Goal: Information Seeking & Learning: Find specific fact

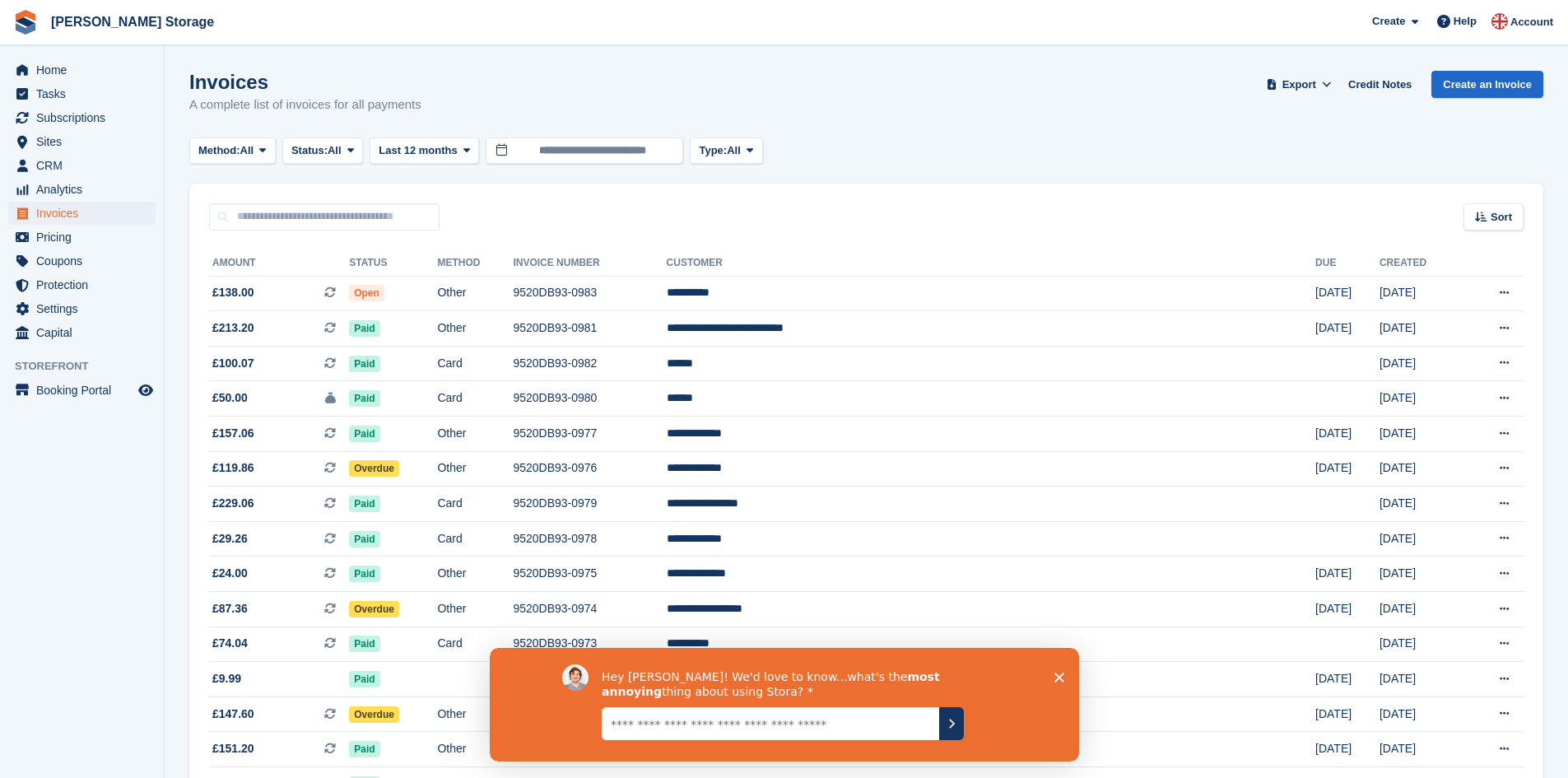
scroll to position [2, 0]
click at [349, 214] on input "text" at bounding box center [324, 216] width 231 height 28
type input "*****"
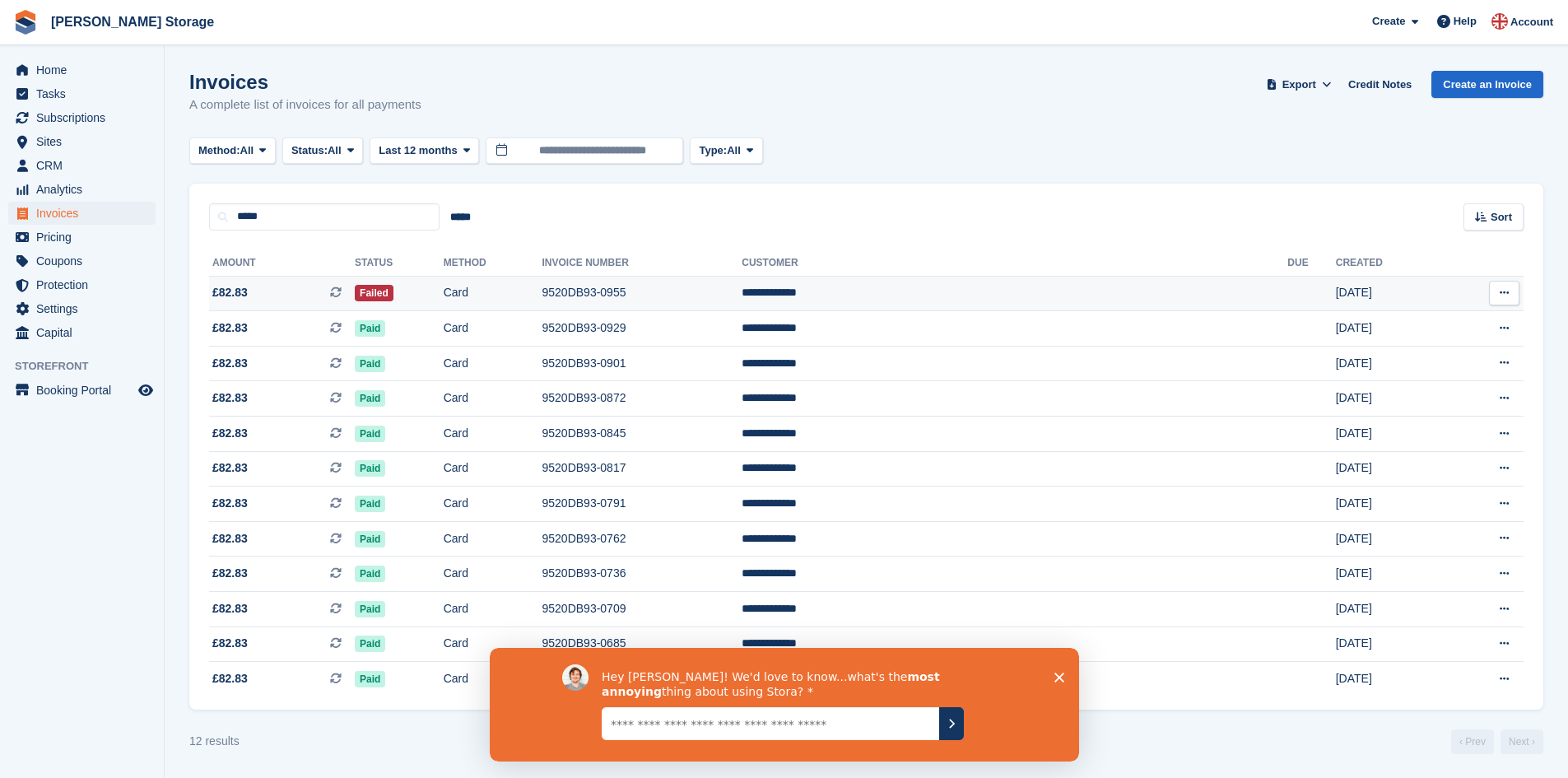
click at [542, 294] on td "Card" at bounding box center [493, 293] width 99 height 35
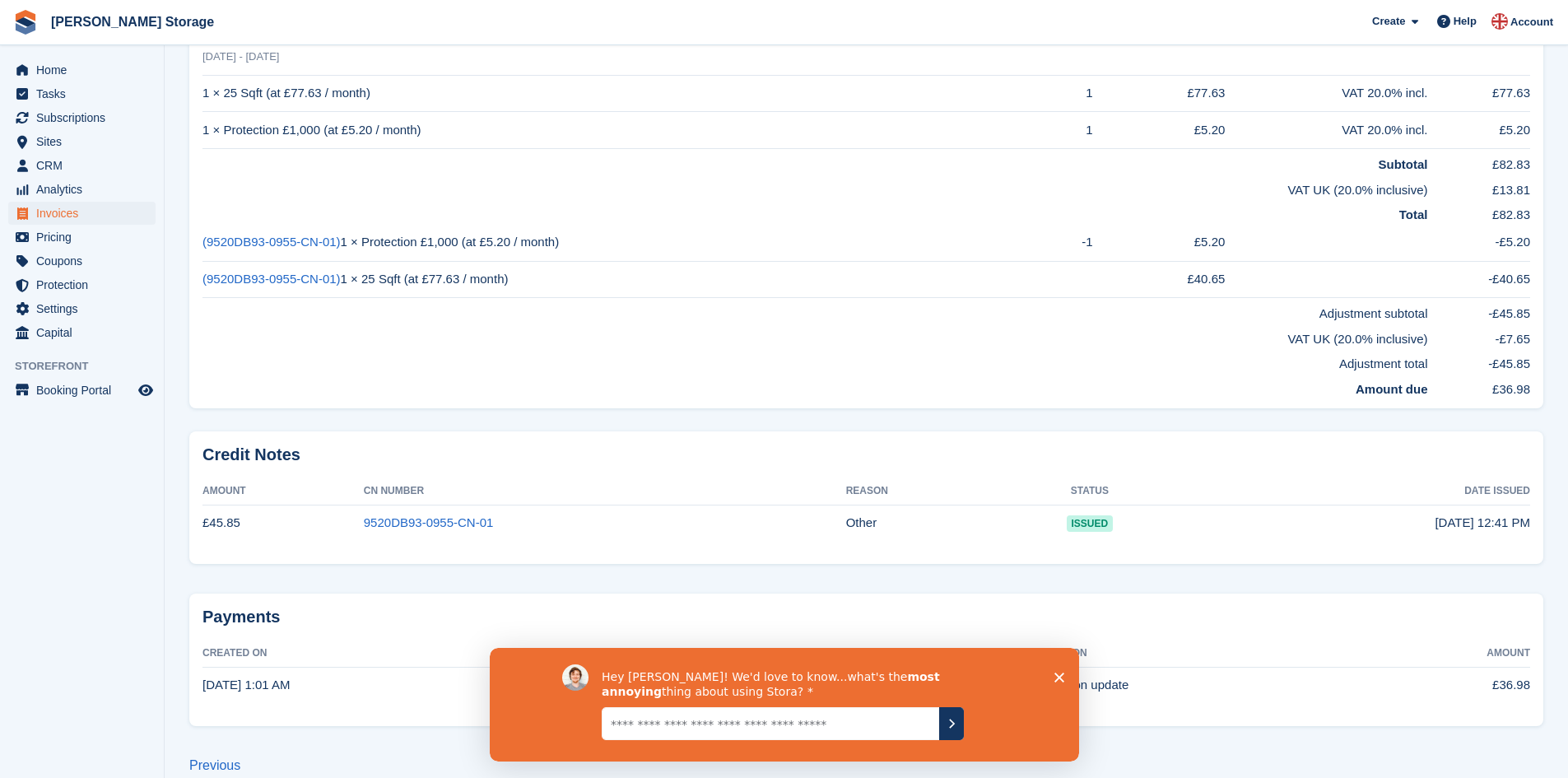
scroll to position [483, 0]
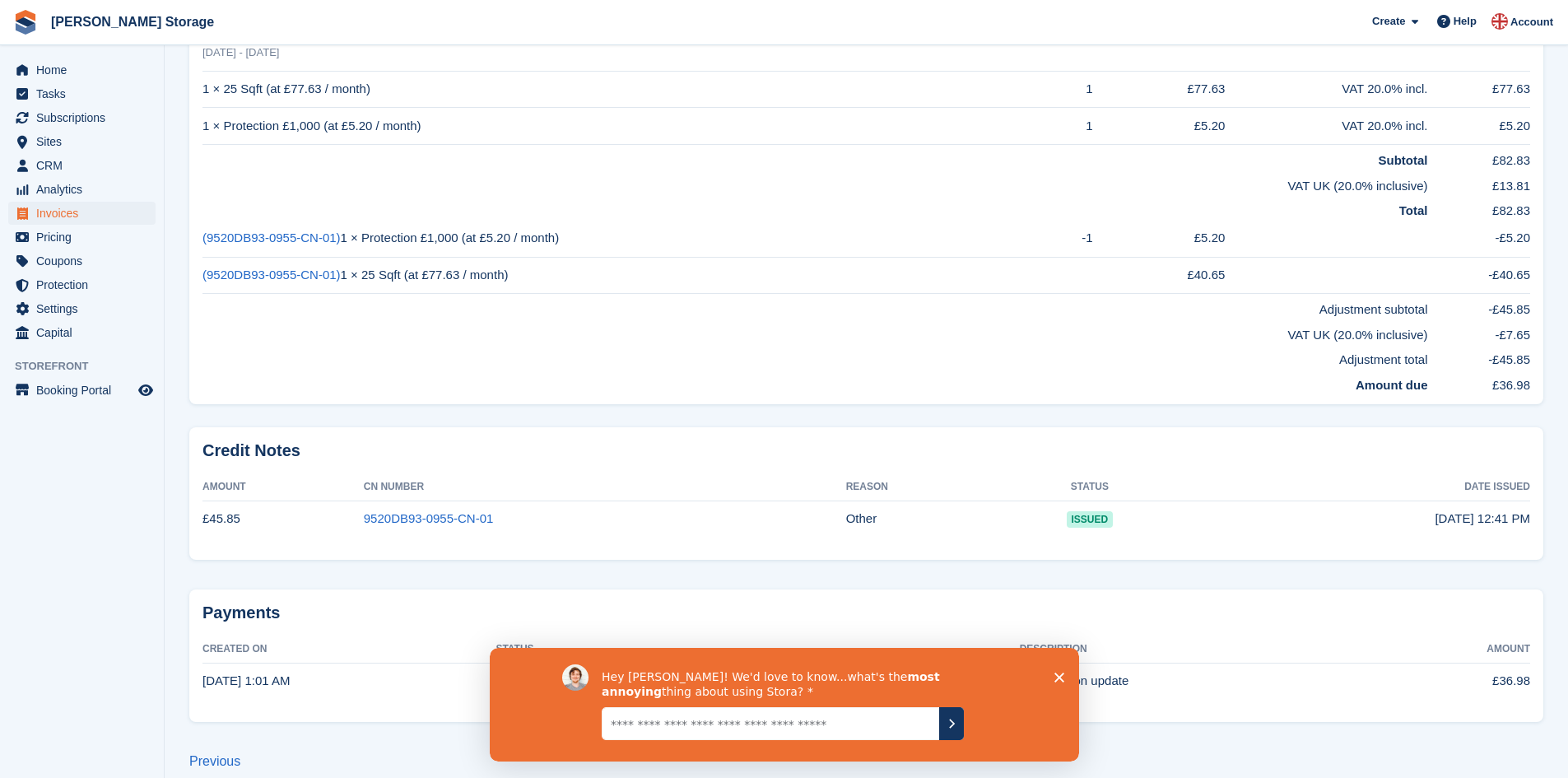
click at [670, 313] on td "Adjustment subtotal" at bounding box center [815, 307] width 1226 height 26
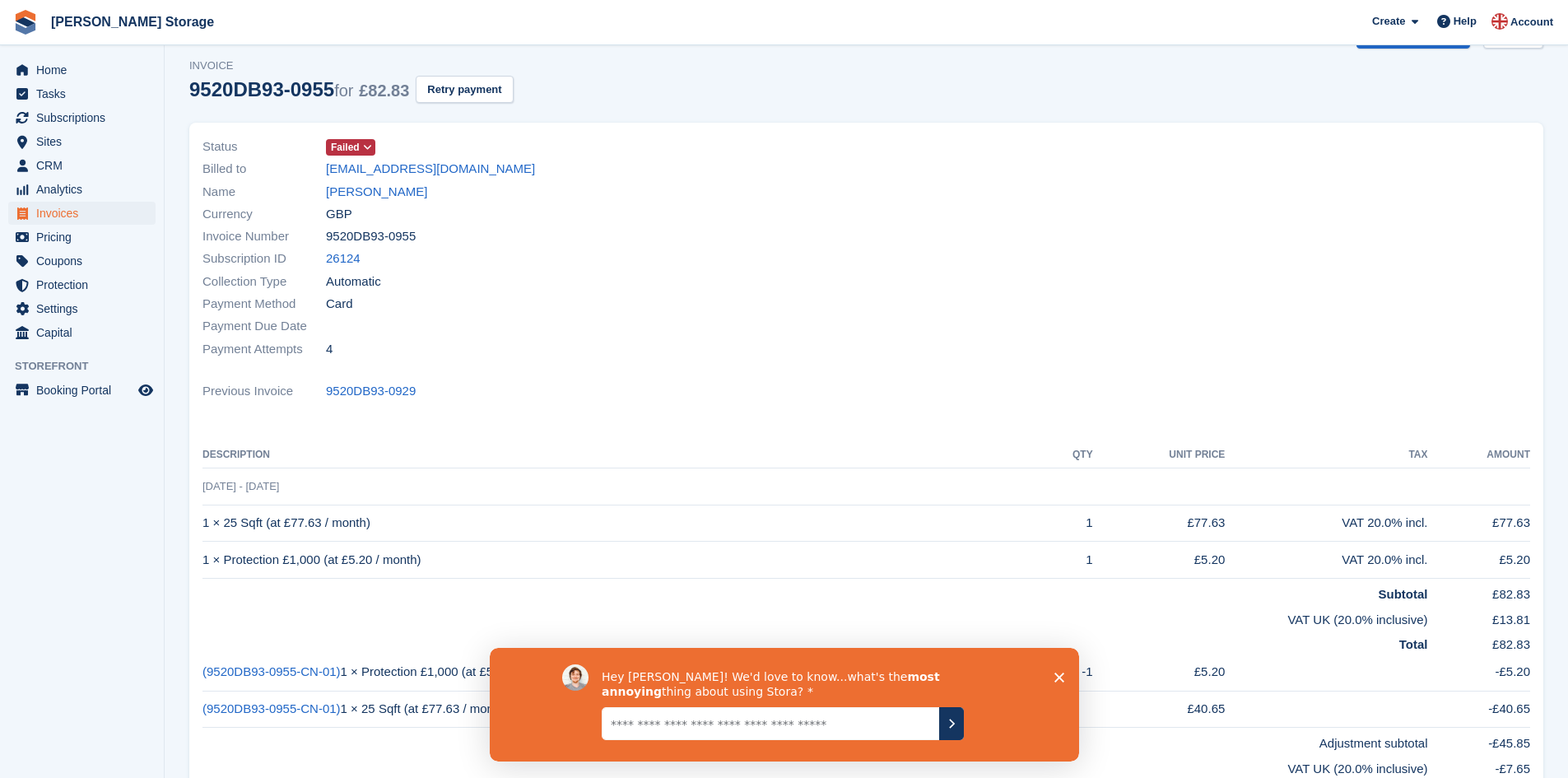
scroll to position [0, 0]
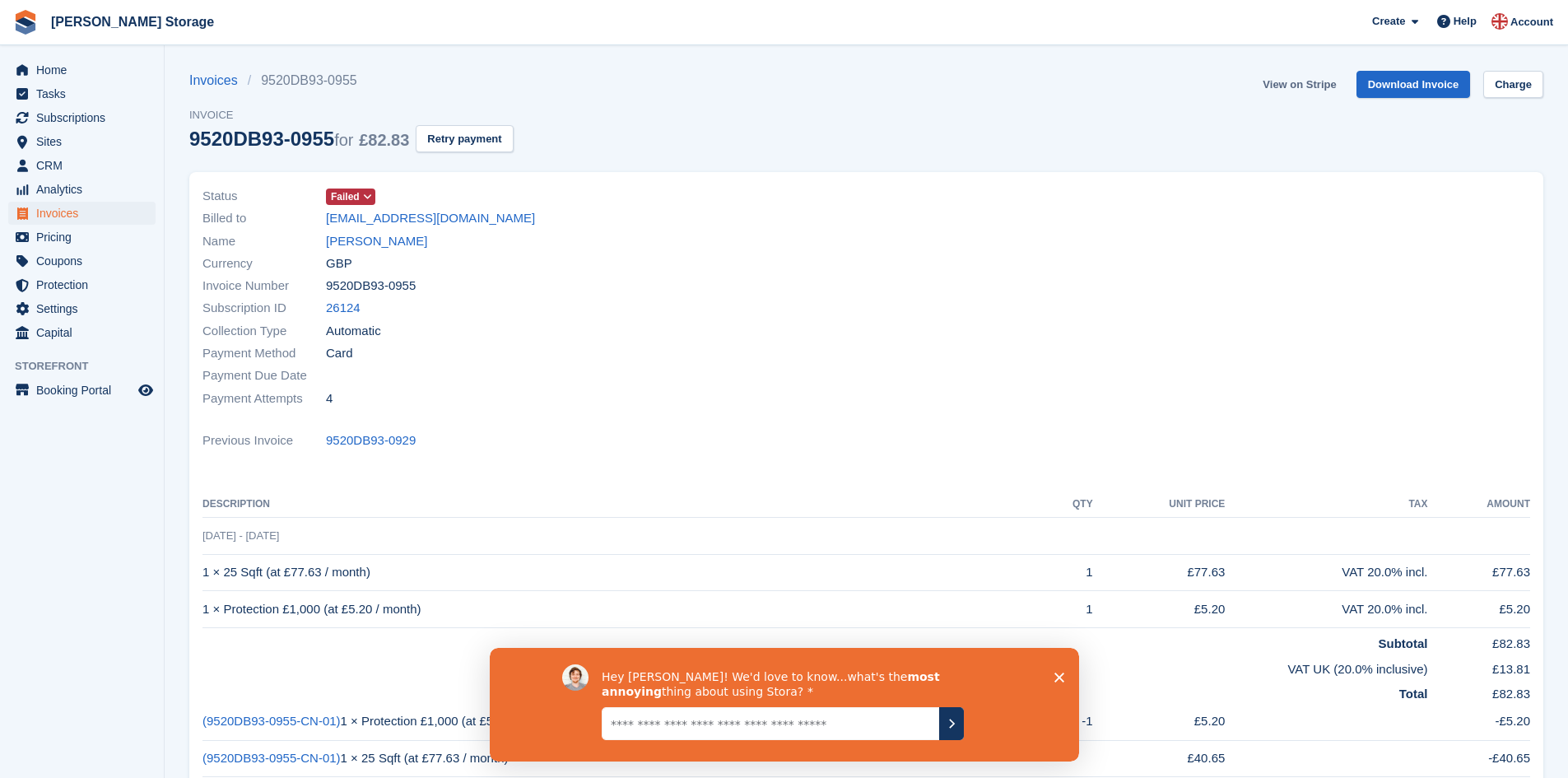
click at [1315, 86] on link "View on Stripe" at bounding box center [1299, 84] width 86 height 28
click at [382, 242] on link "[PERSON_NAME]" at bounding box center [376, 242] width 101 height 19
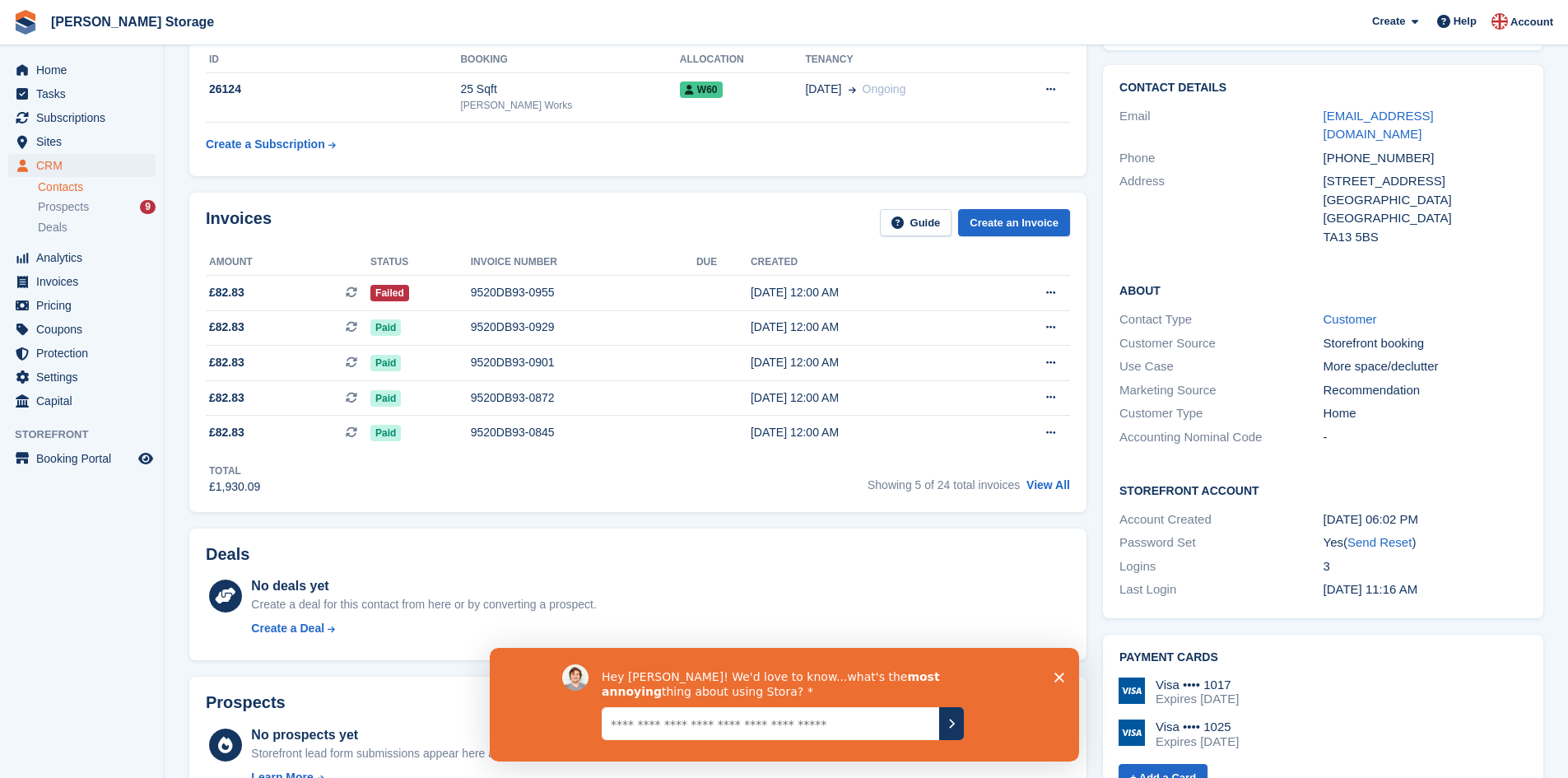
scroll to position [98, 0]
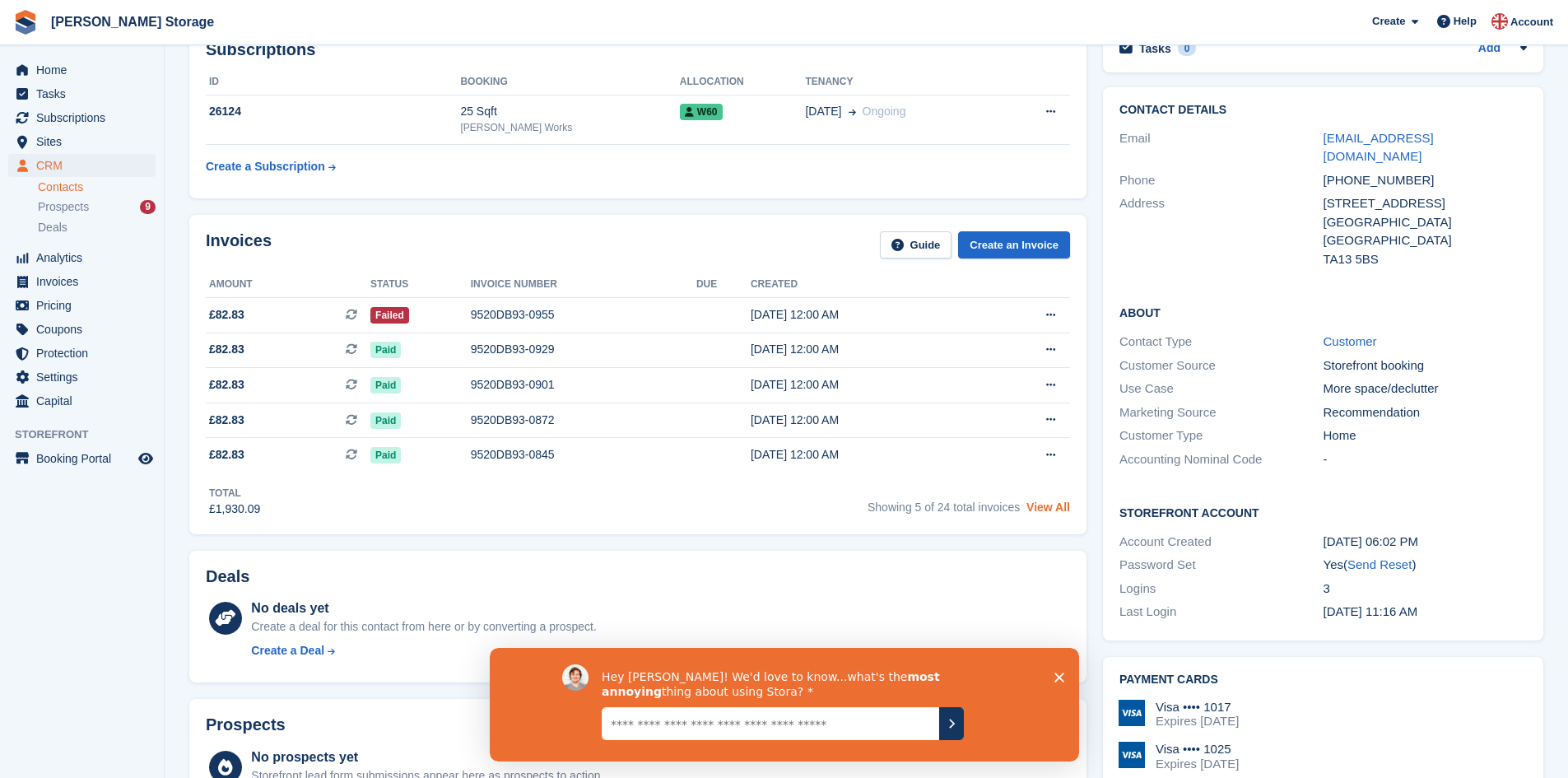
click at [1056, 511] on link "View All" at bounding box center [1048, 507] width 43 height 13
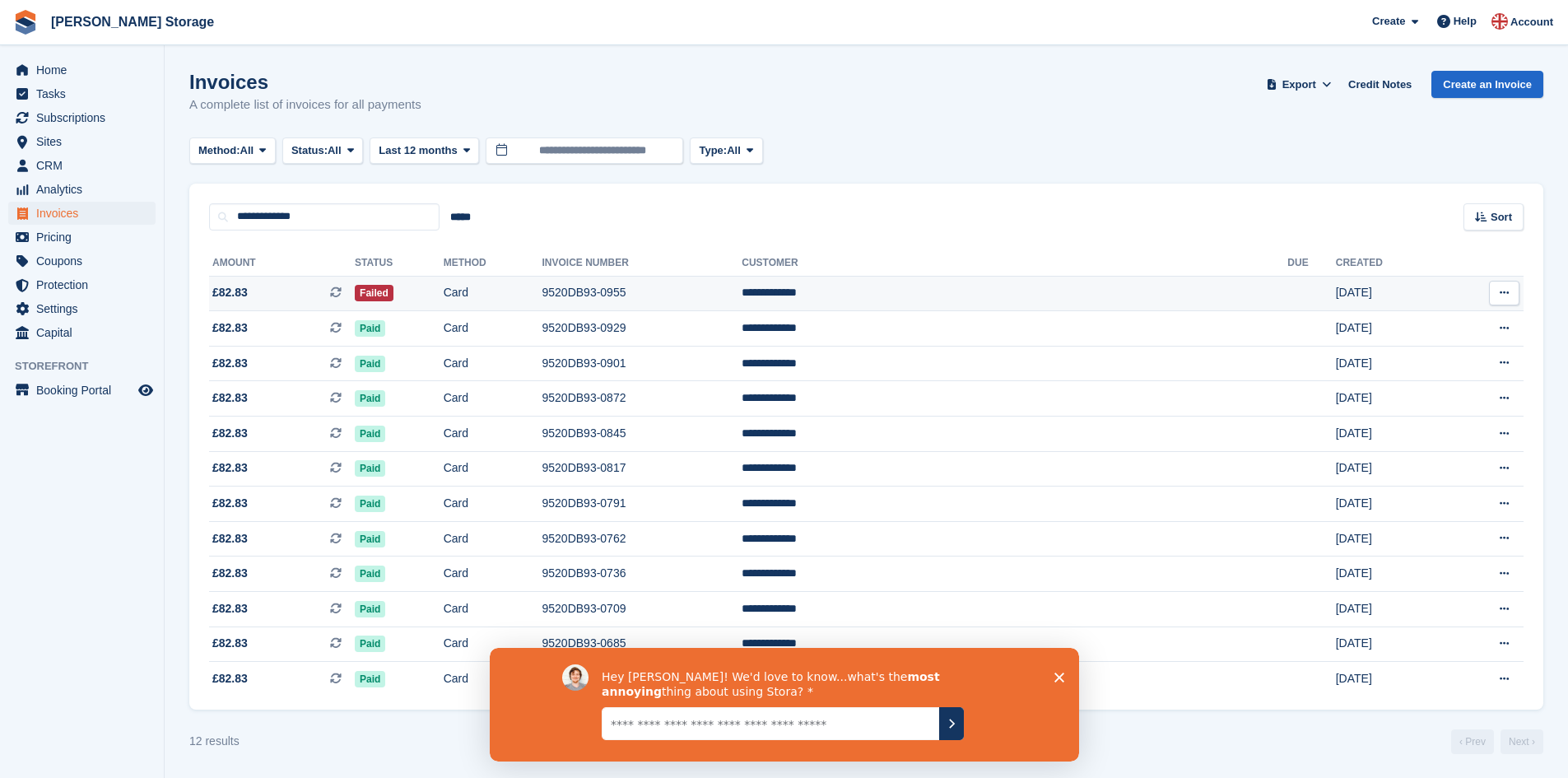
click at [542, 291] on td "Card" at bounding box center [493, 293] width 99 height 35
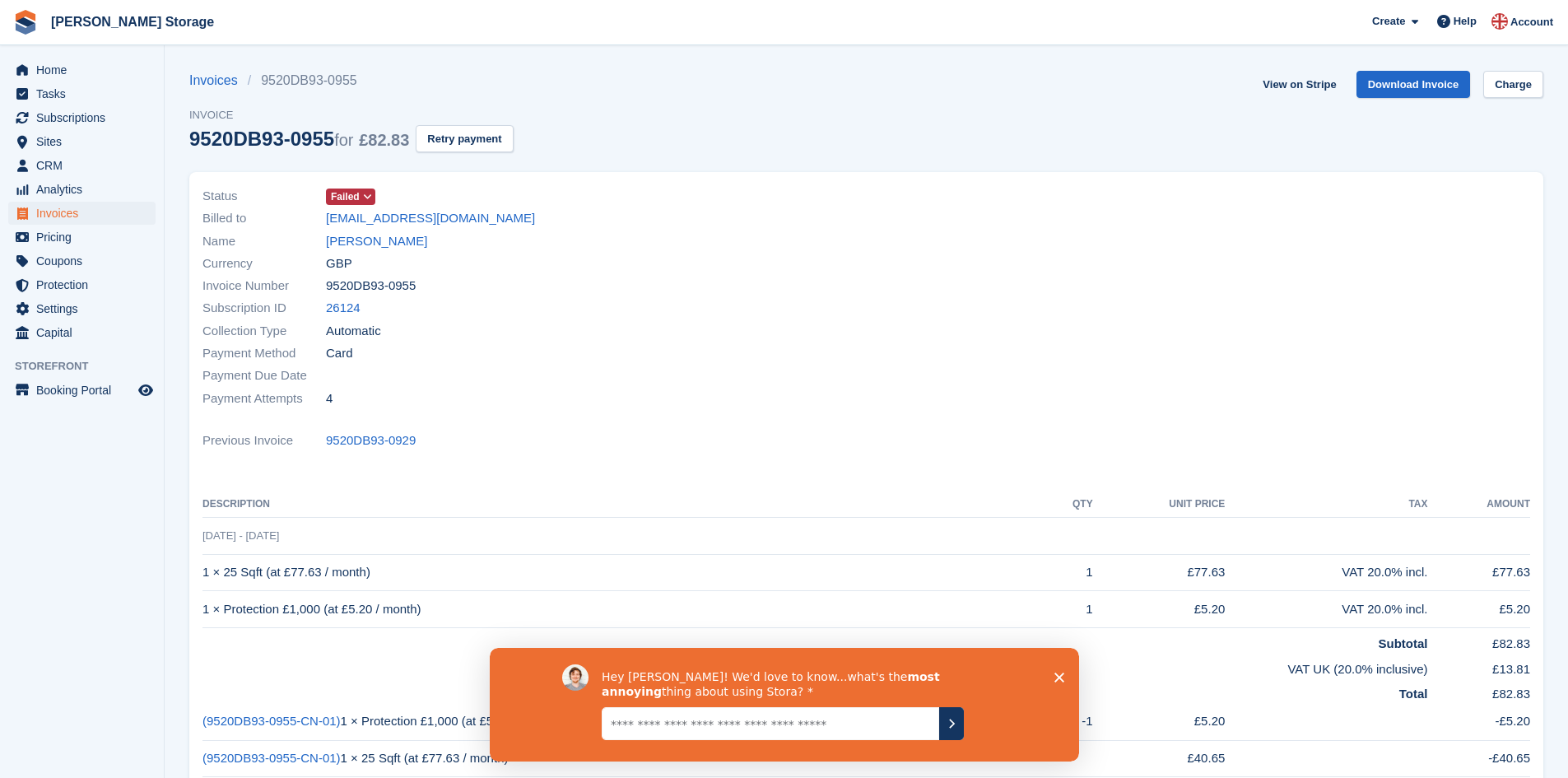
click at [365, 195] on icon at bounding box center [367, 197] width 9 height 10
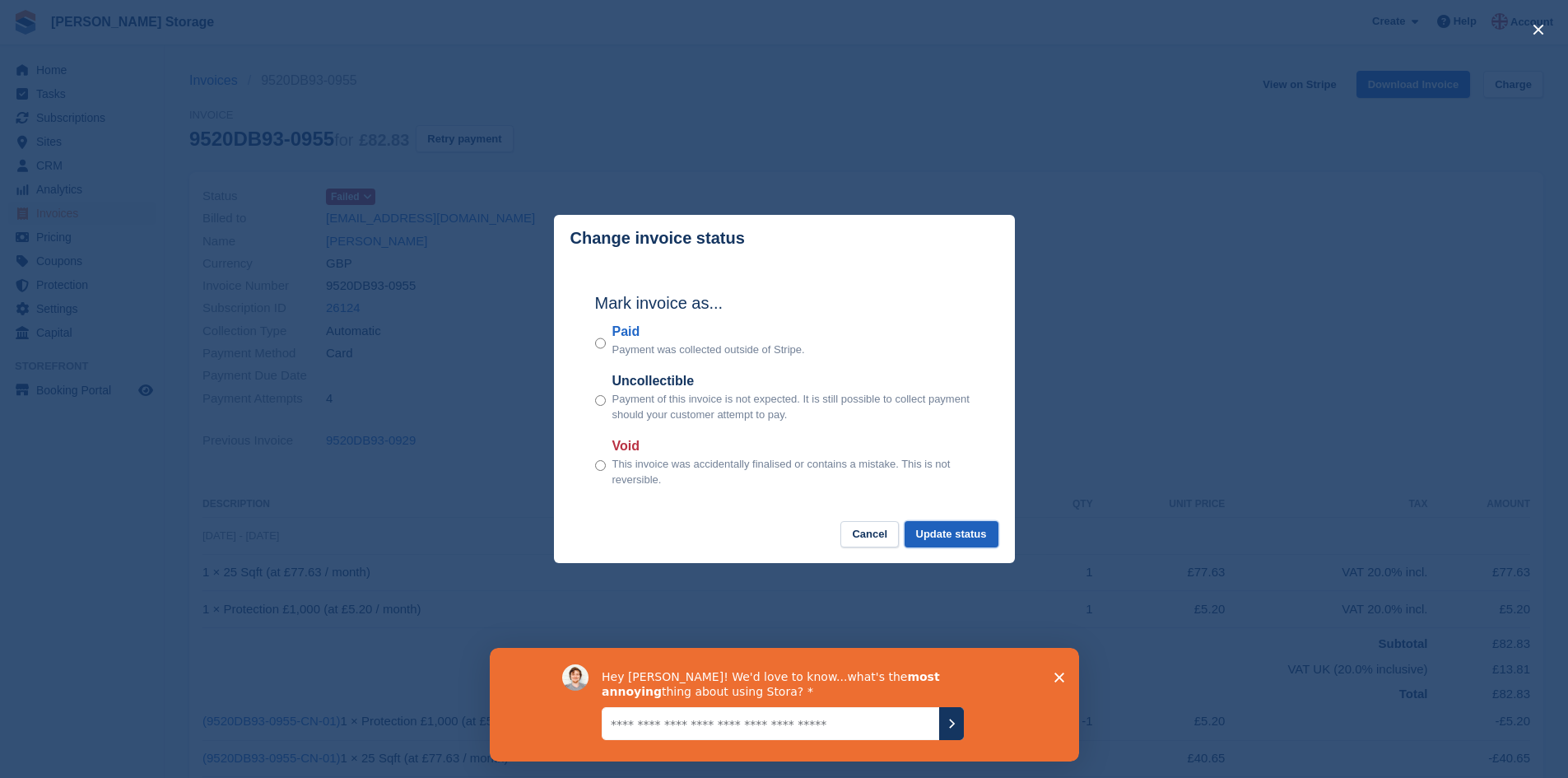
click at [976, 536] on button "Update status" at bounding box center [952, 535] width 94 height 28
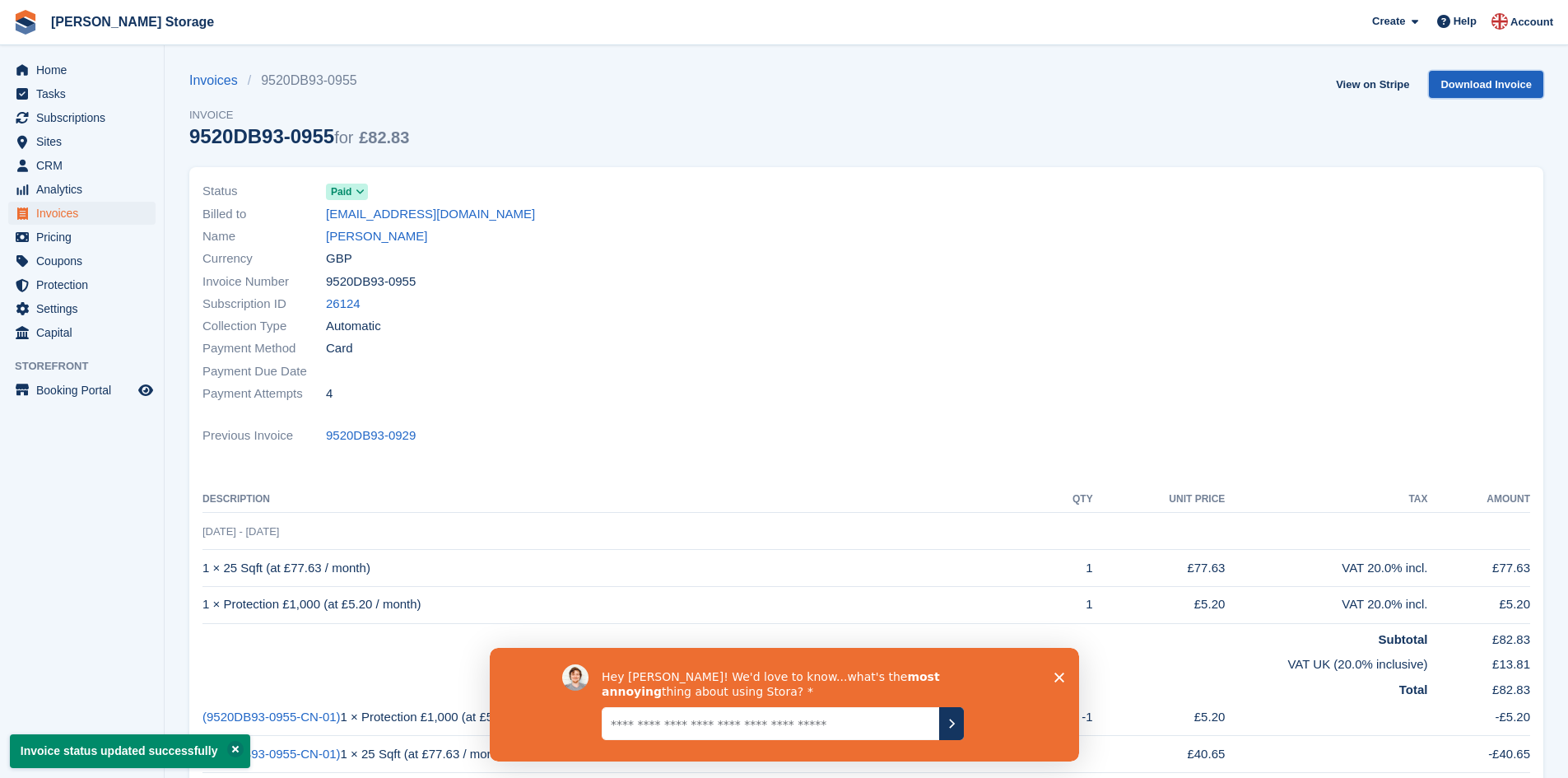
click at [1482, 83] on link "Download Invoice" at bounding box center [1486, 84] width 115 height 28
click at [392, 239] on link "[PERSON_NAME]" at bounding box center [376, 236] width 101 height 19
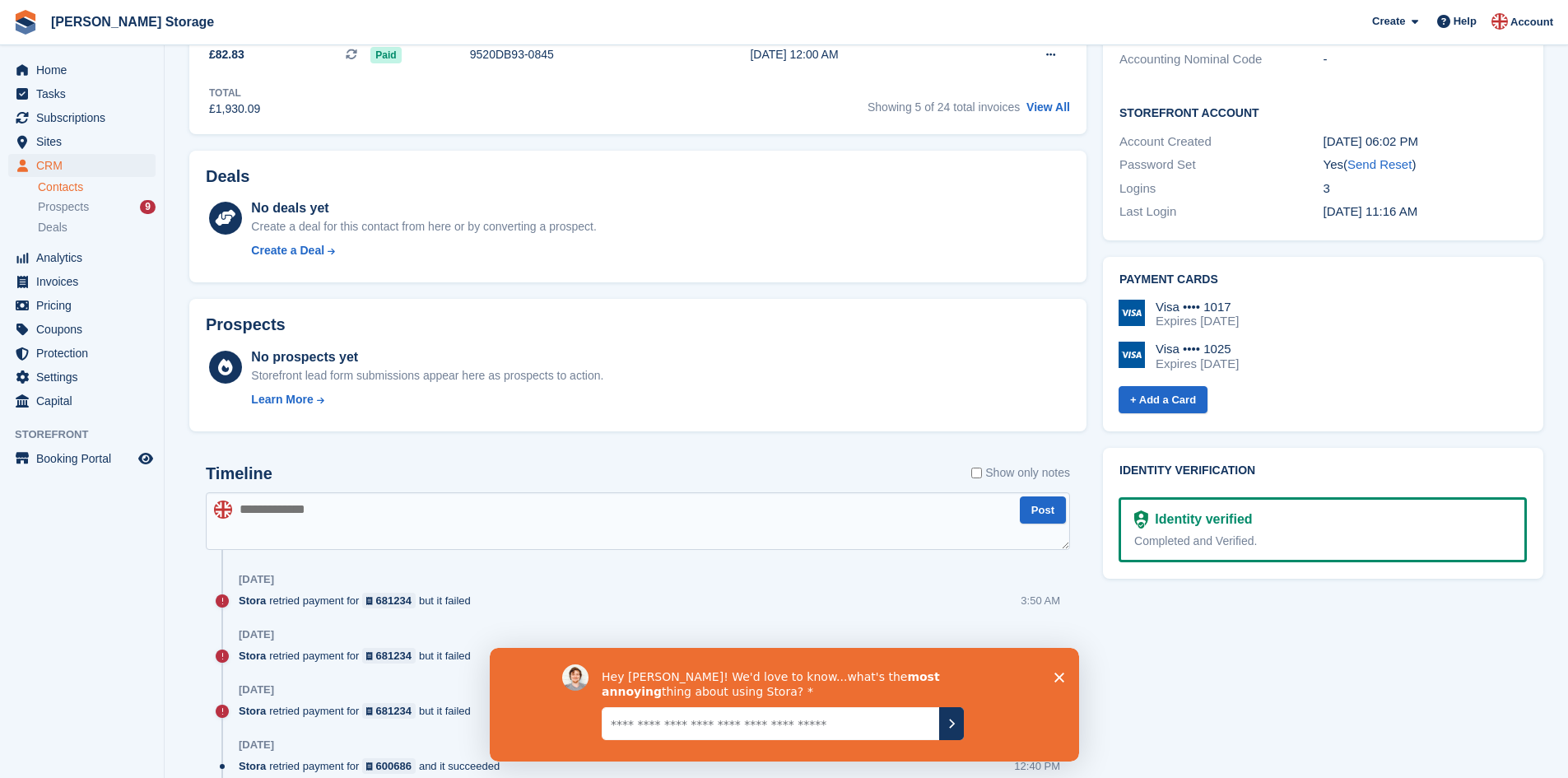
scroll to position [481, 0]
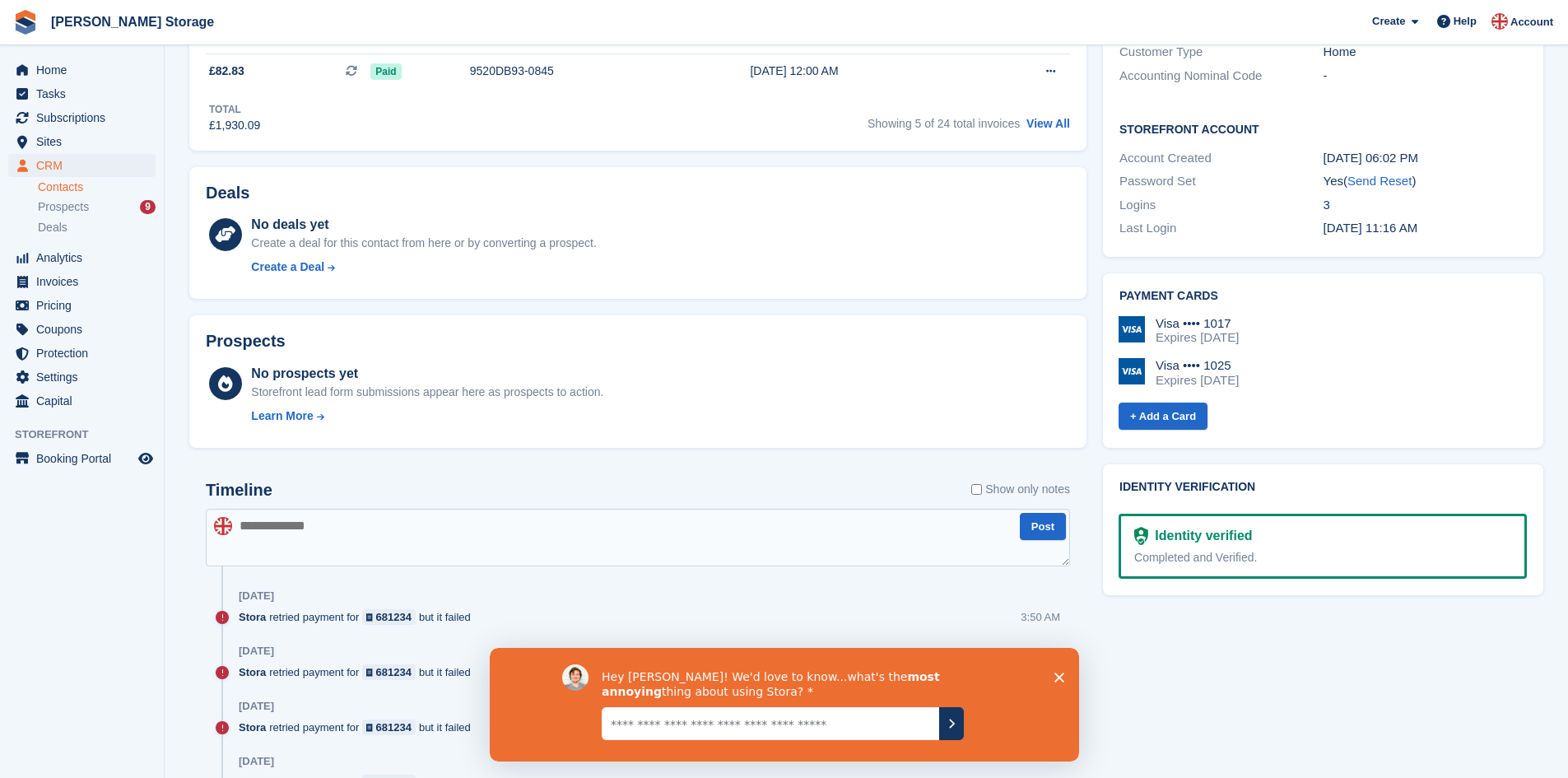
click at [619, 523] on textarea at bounding box center [638, 537] width 864 height 58
click at [343, 523] on textarea "**********" at bounding box center [638, 537] width 864 height 58
type textarea "**********"
click at [1041, 529] on button "Post" at bounding box center [1042, 526] width 46 height 28
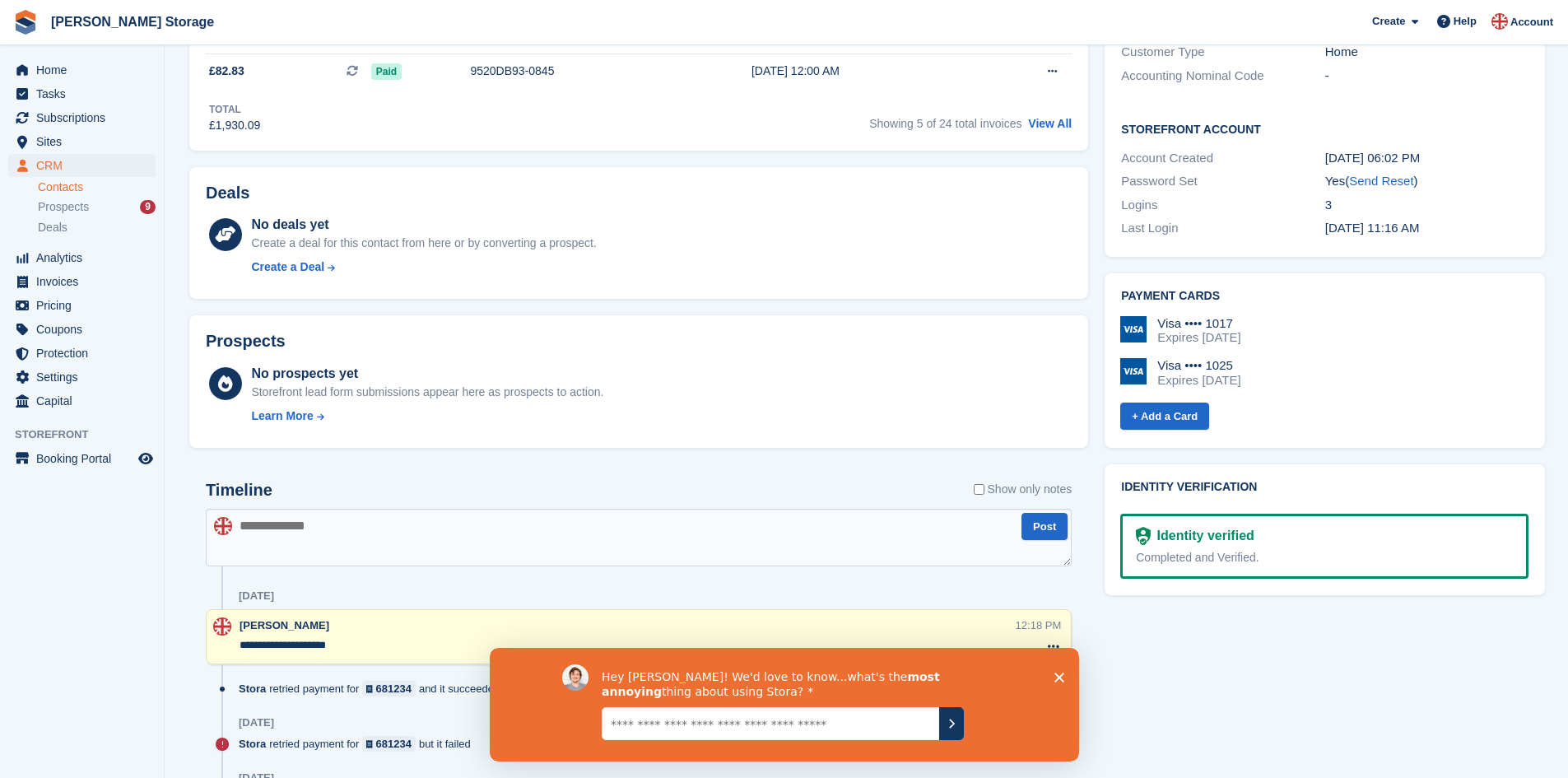
scroll to position [0, 0]
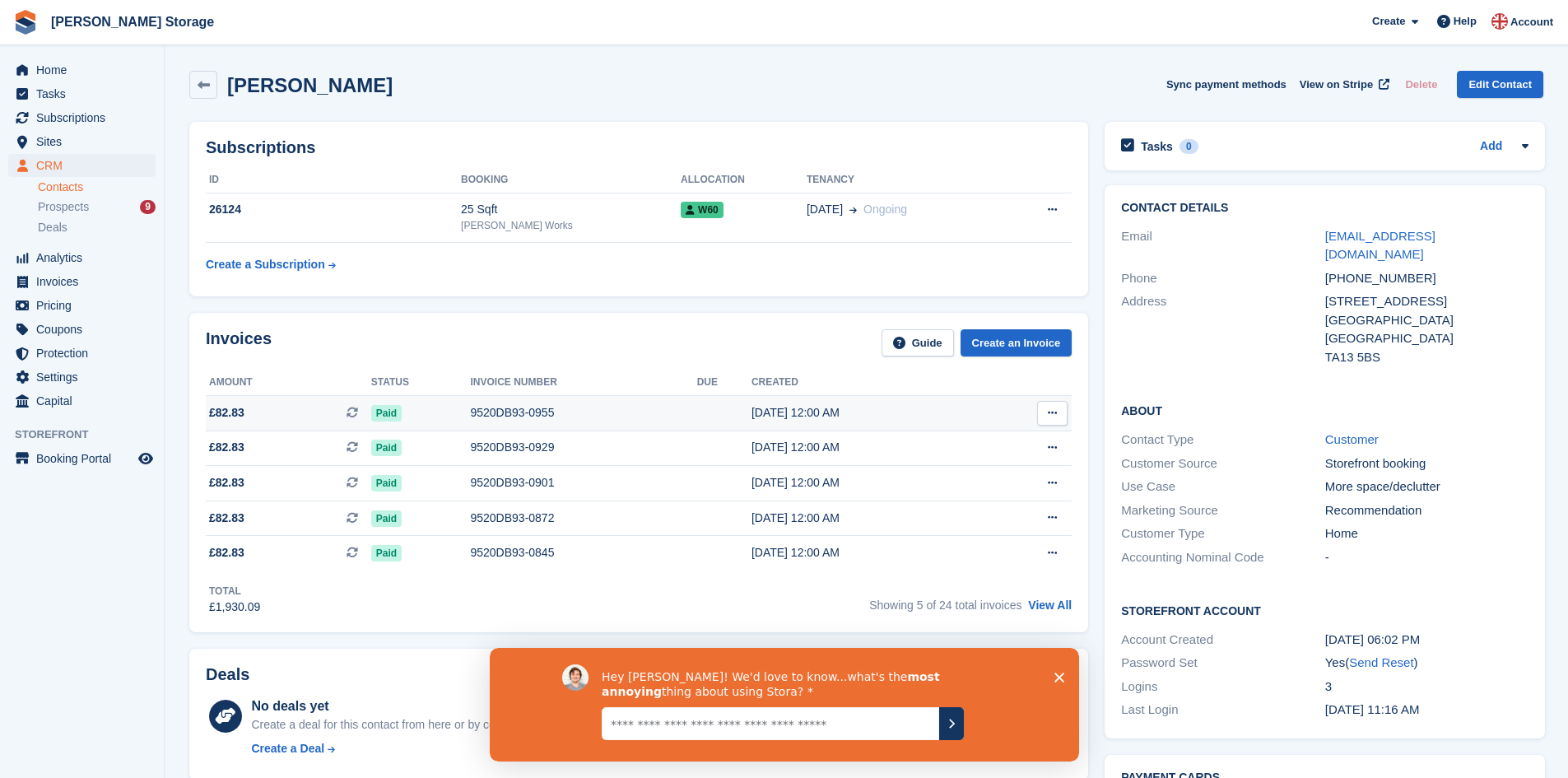
click at [502, 413] on div "9520DB93-0955" at bounding box center [583, 413] width 227 height 18
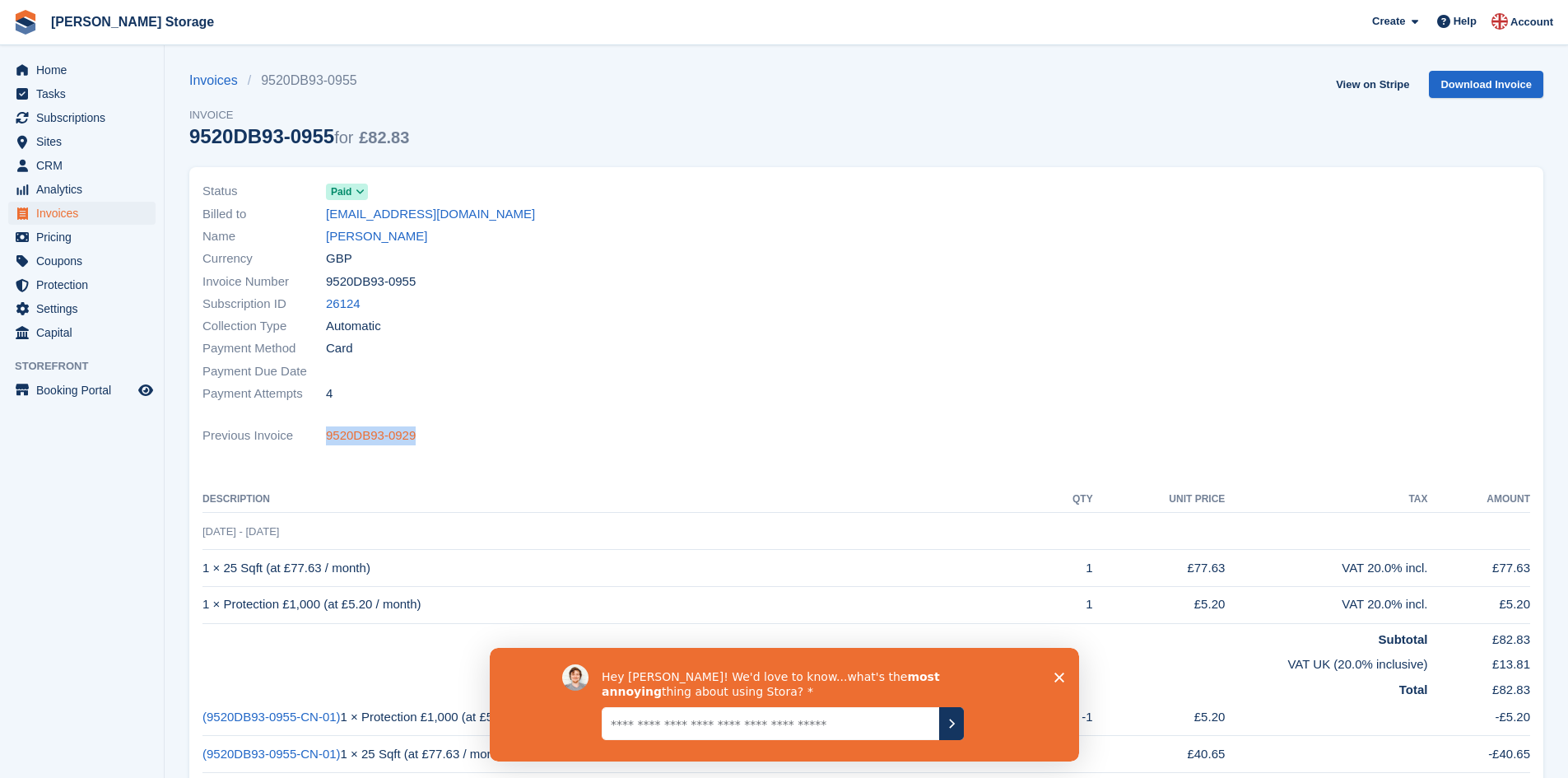
drag, startPoint x: 416, startPoint y: 435, endPoint x: 328, endPoint y: 440, distance: 88.1
click at [328, 440] on div "Previous Invoice 9520DB93-0929" at bounding box center [866, 435] width 1328 height 23
copy link "9520DB93-0929"
drag, startPoint x: 412, startPoint y: 283, endPoint x: 329, endPoint y: 282, distance: 83.0
click at [329, 282] on div "Invoice Number 9520DB93-0955" at bounding box center [529, 281] width 654 height 23
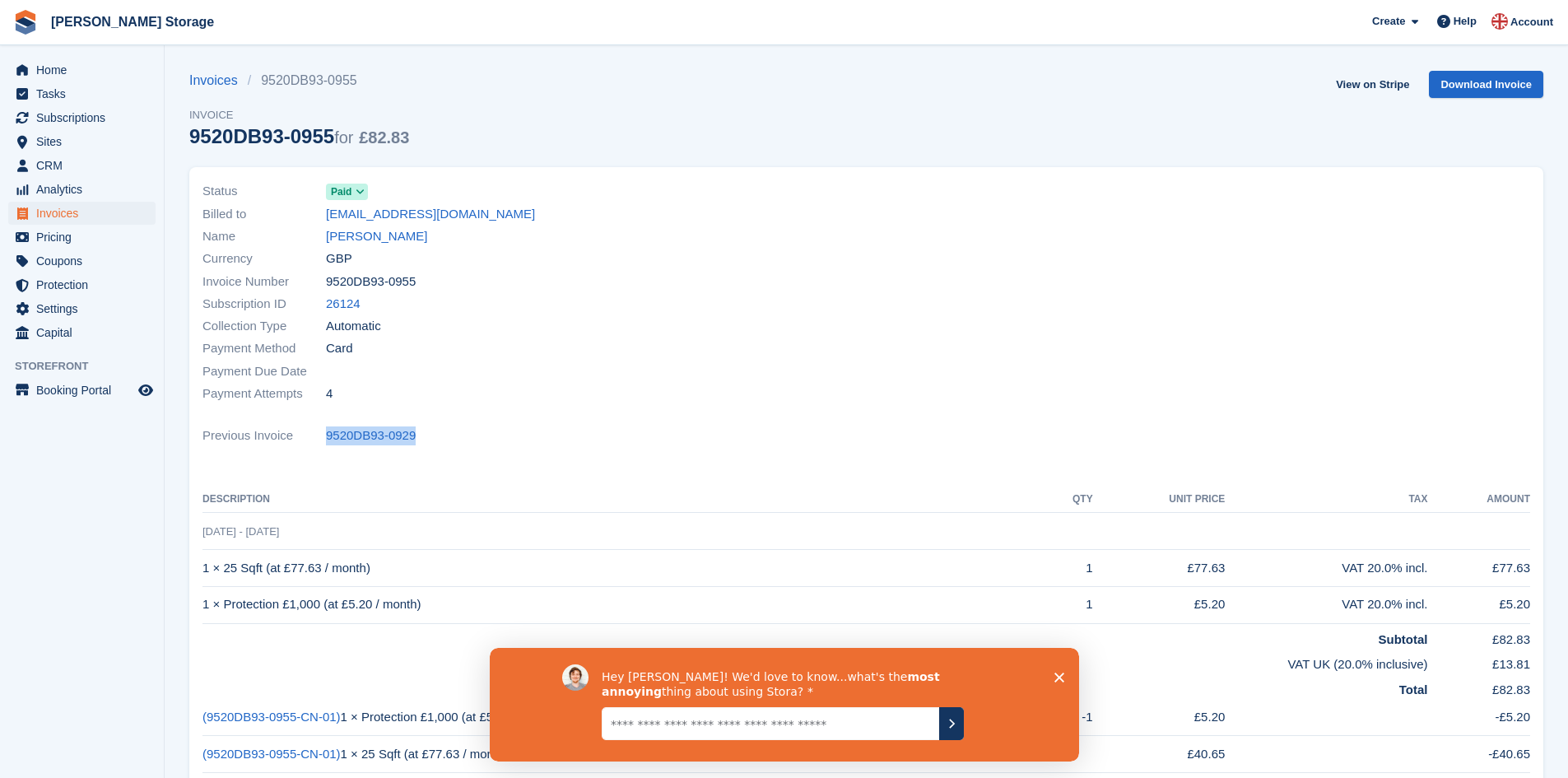
copy span "9520DB93-0955"
click at [210, 79] on link "Invoices" at bounding box center [219, 81] width 59 height 20
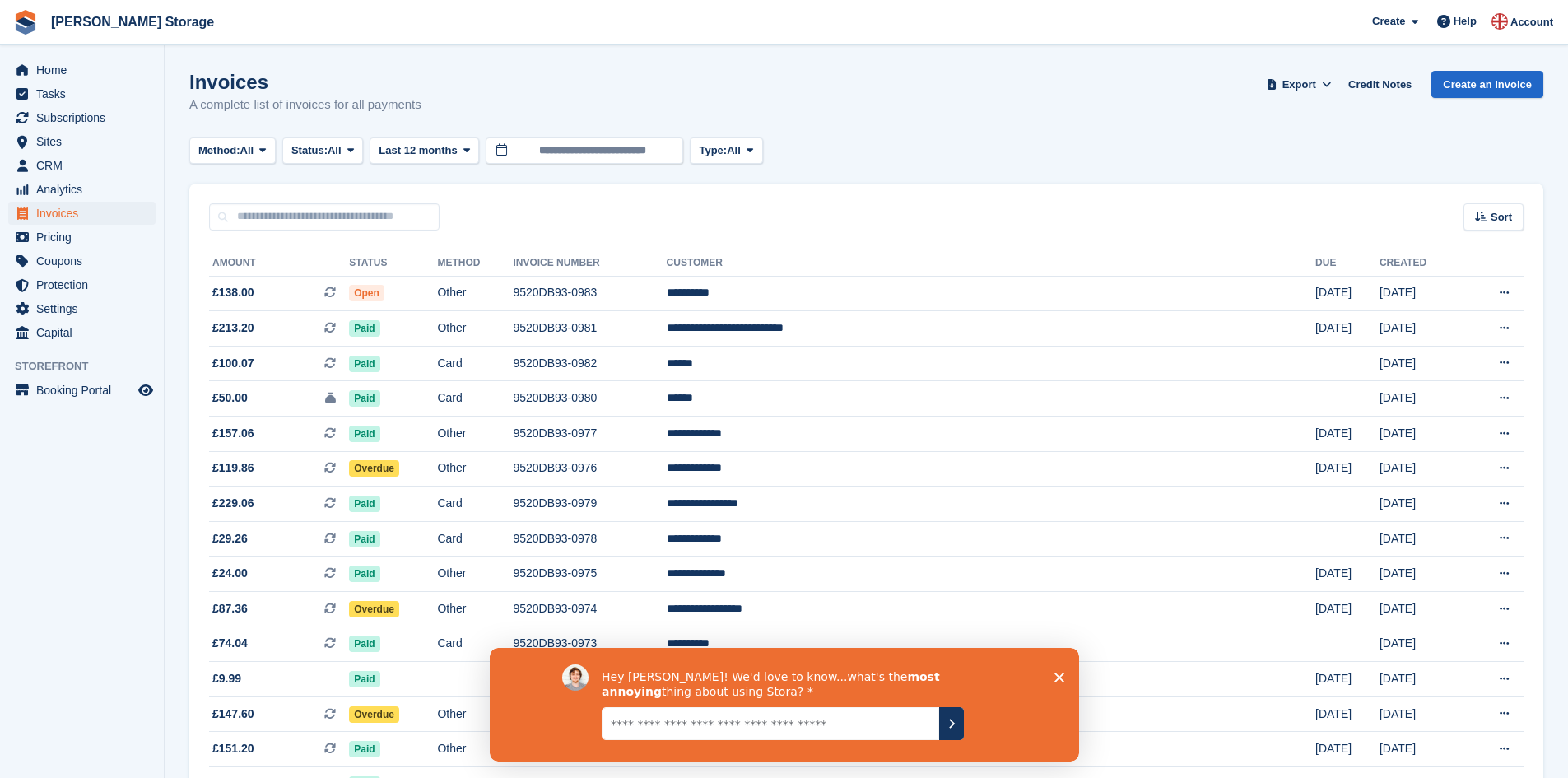
drag, startPoint x: 773, startPoint y: 212, endPoint x: 776, endPoint y: 226, distance: 14.3
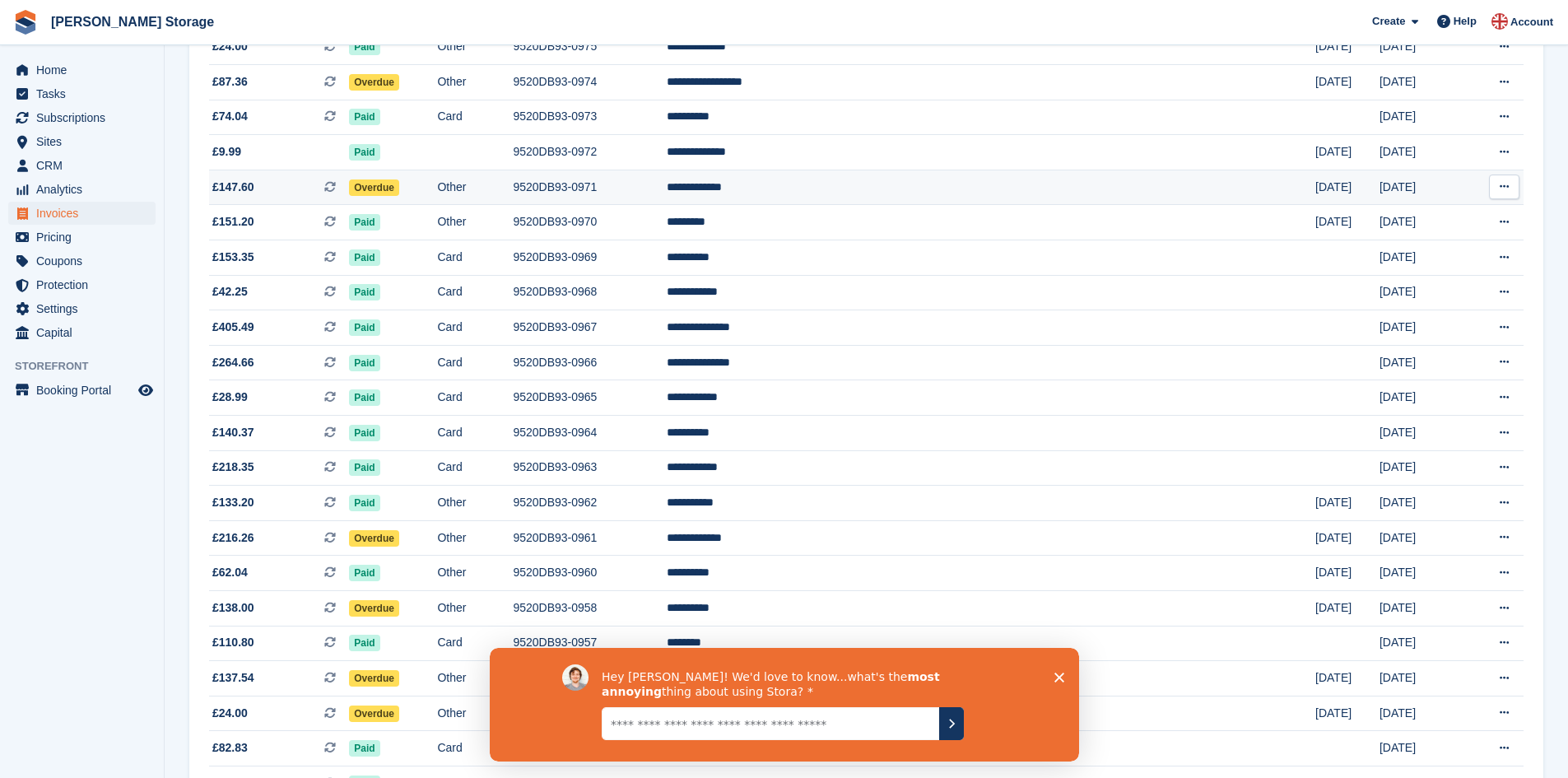
scroll to position [533, 0]
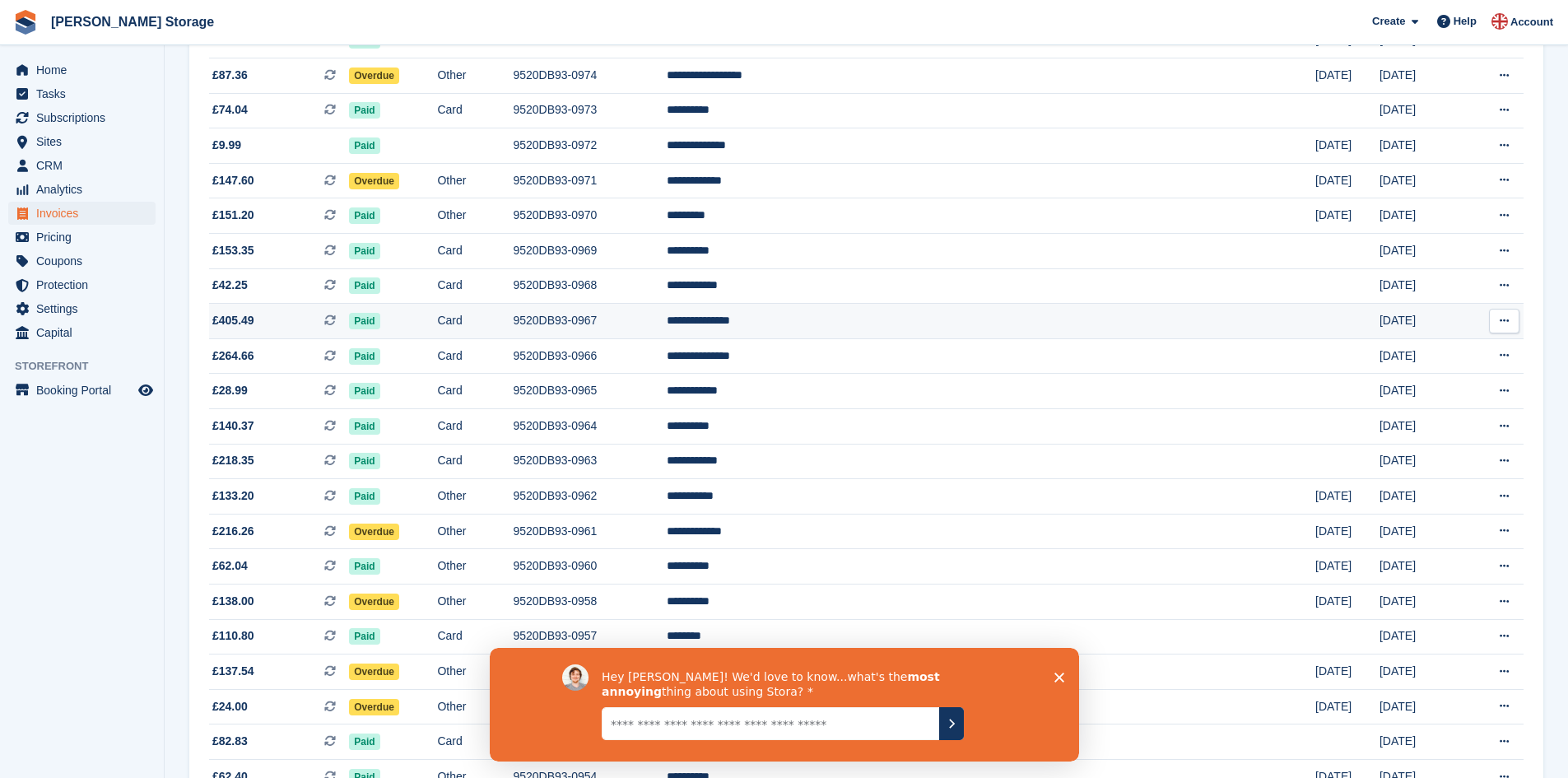
click at [666, 316] on td "9520DB93-0967" at bounding box center [589, 321] width 153 height 35
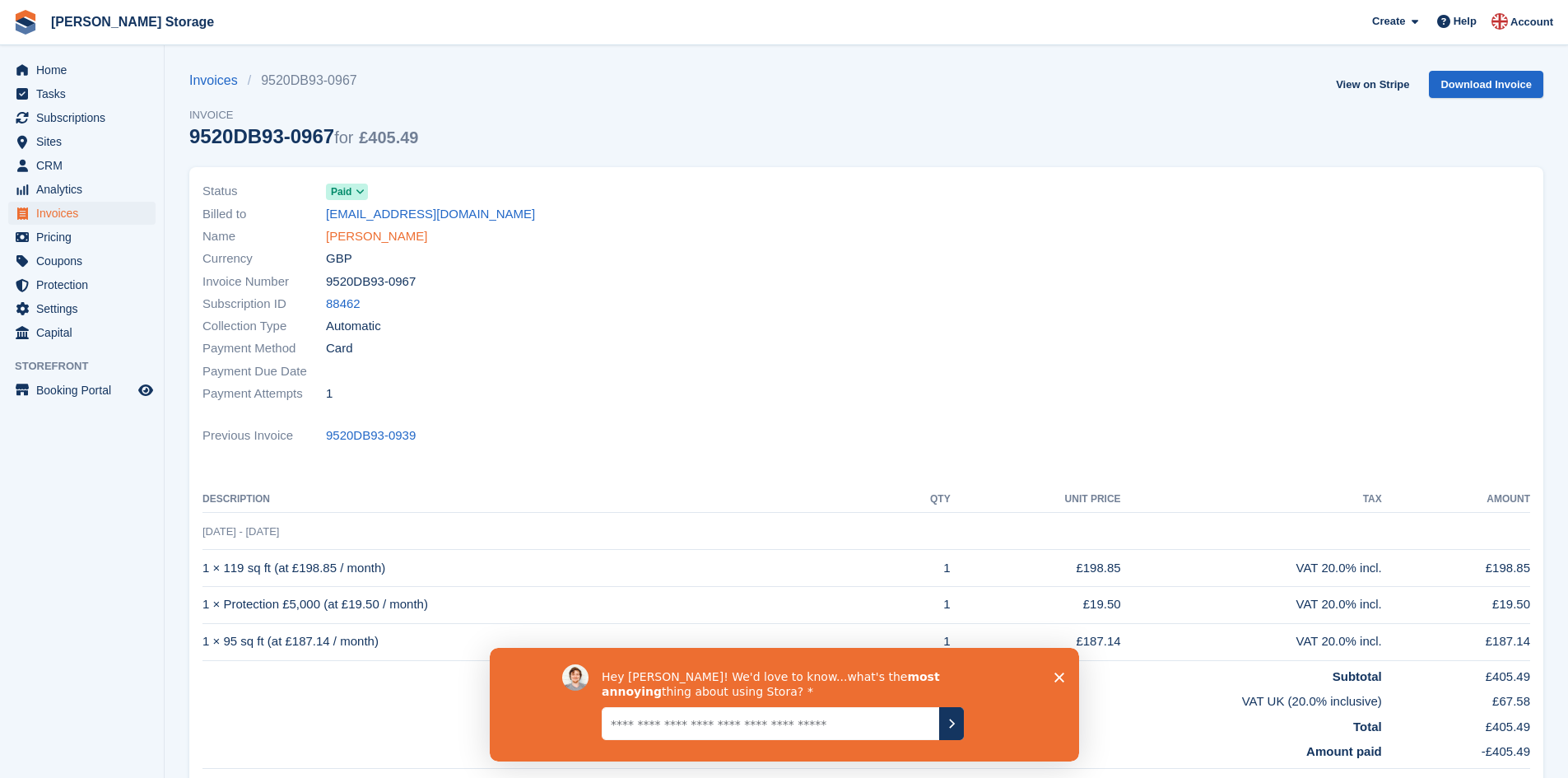
click at [412, 239] on link "[PERSON_NAME]" at bounding box center [376, 236] width 101 height 19
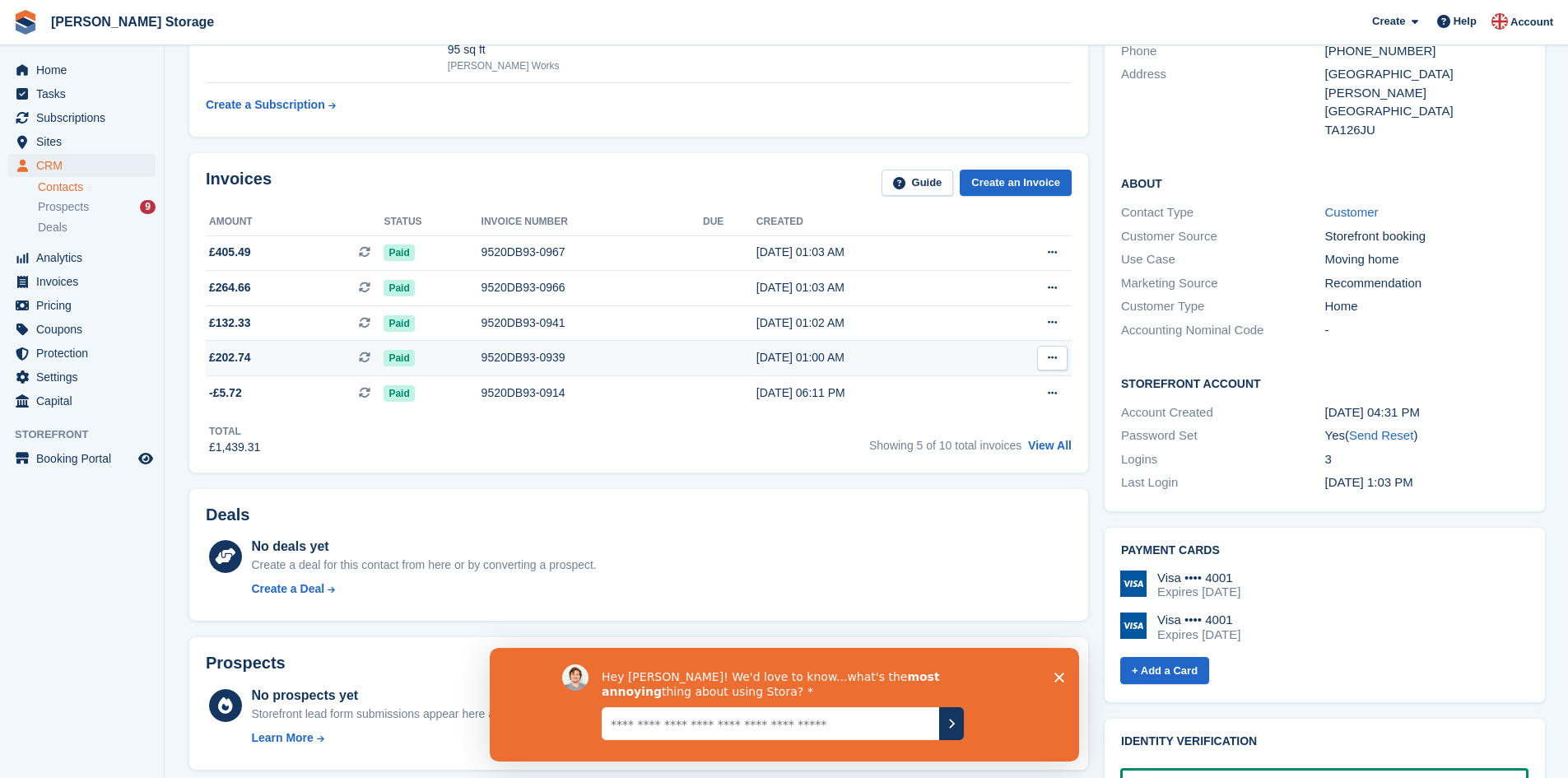
scroll to position [250, 0]
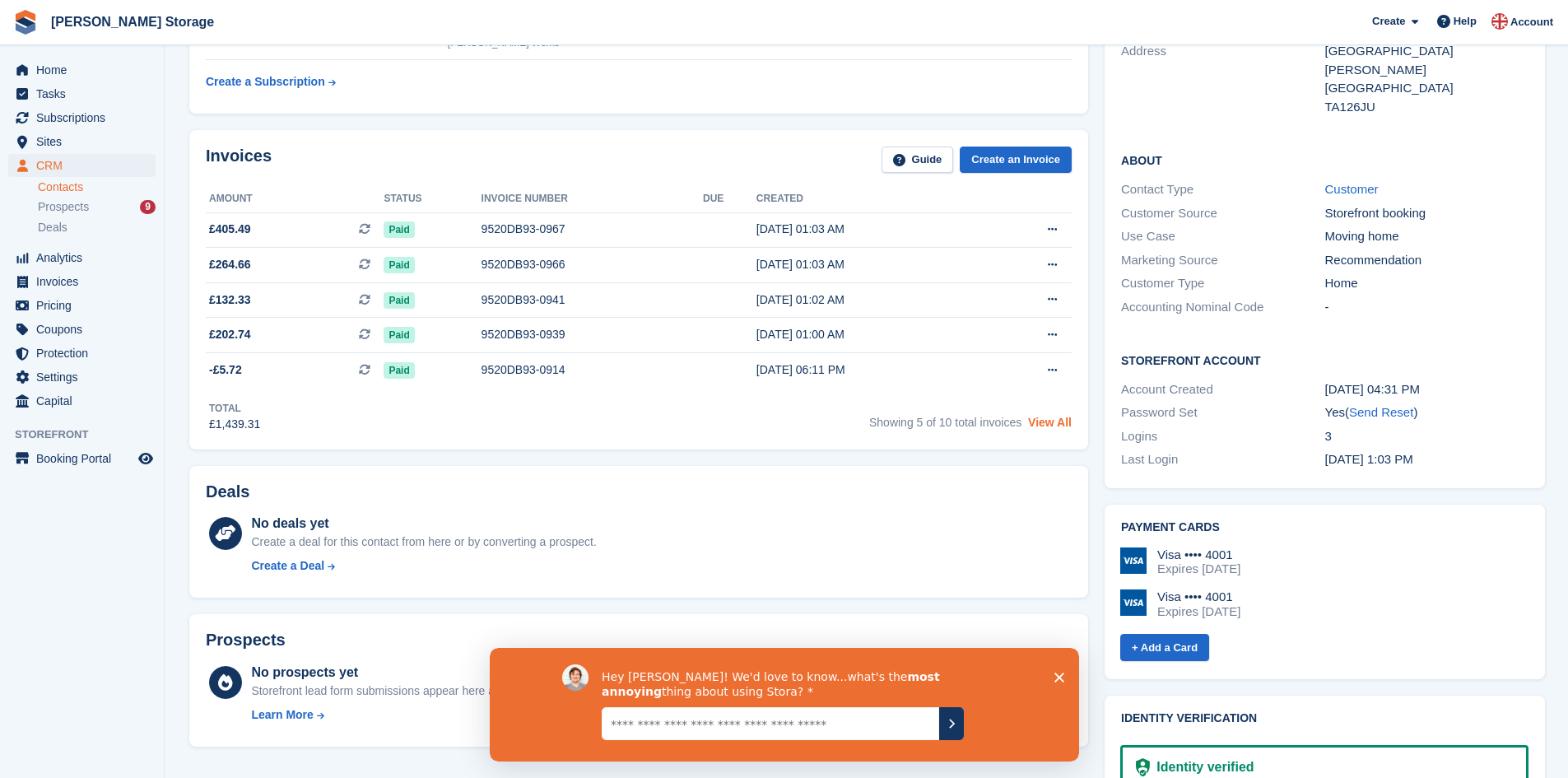
click at [1058, 428] on link "View All" at bounding box center [1050, 422] width 43 height 13
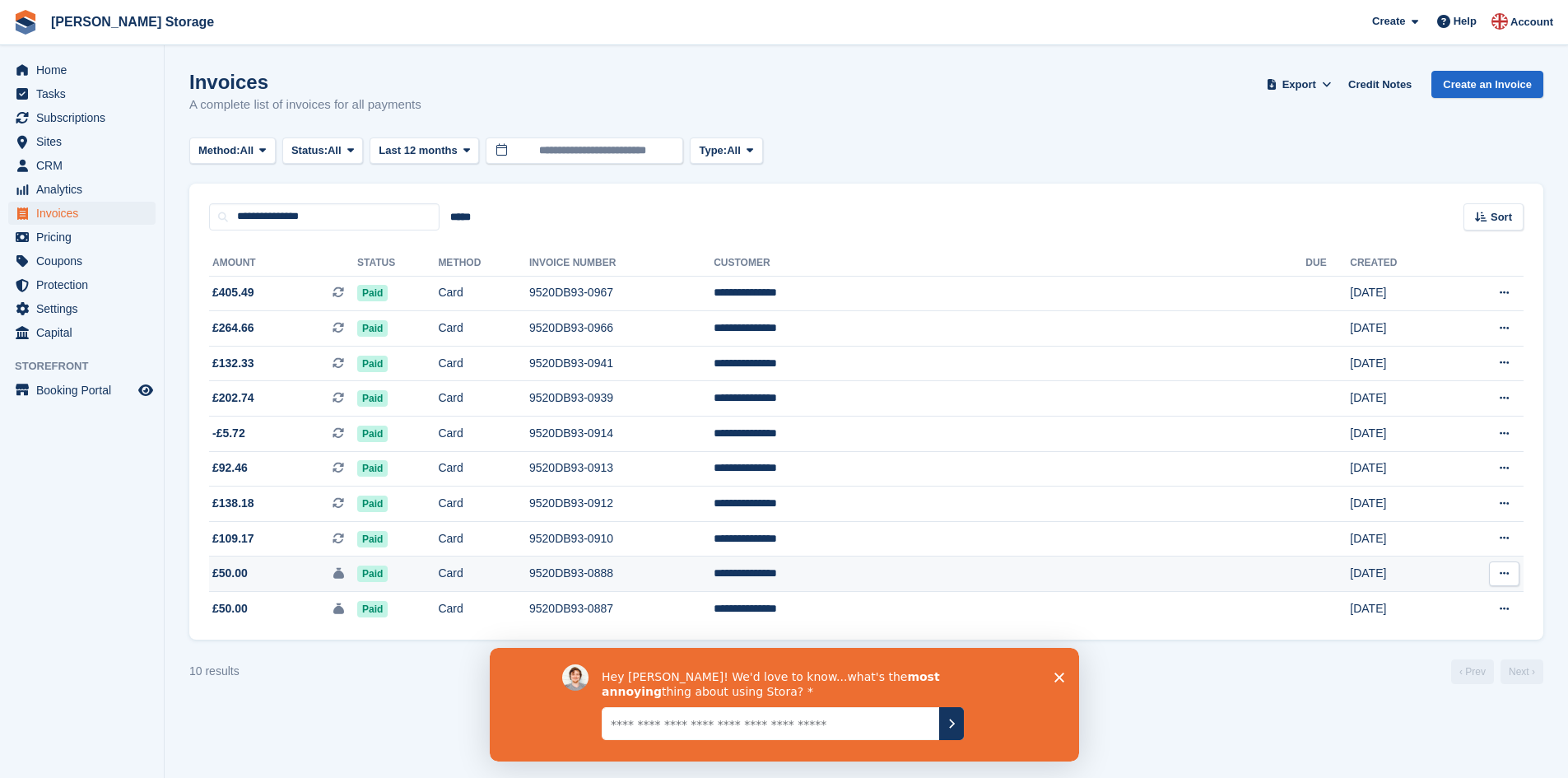
click at [693, 579] on td "9520DB93-0888" at bounding box center [621, 574] width 185 height 35
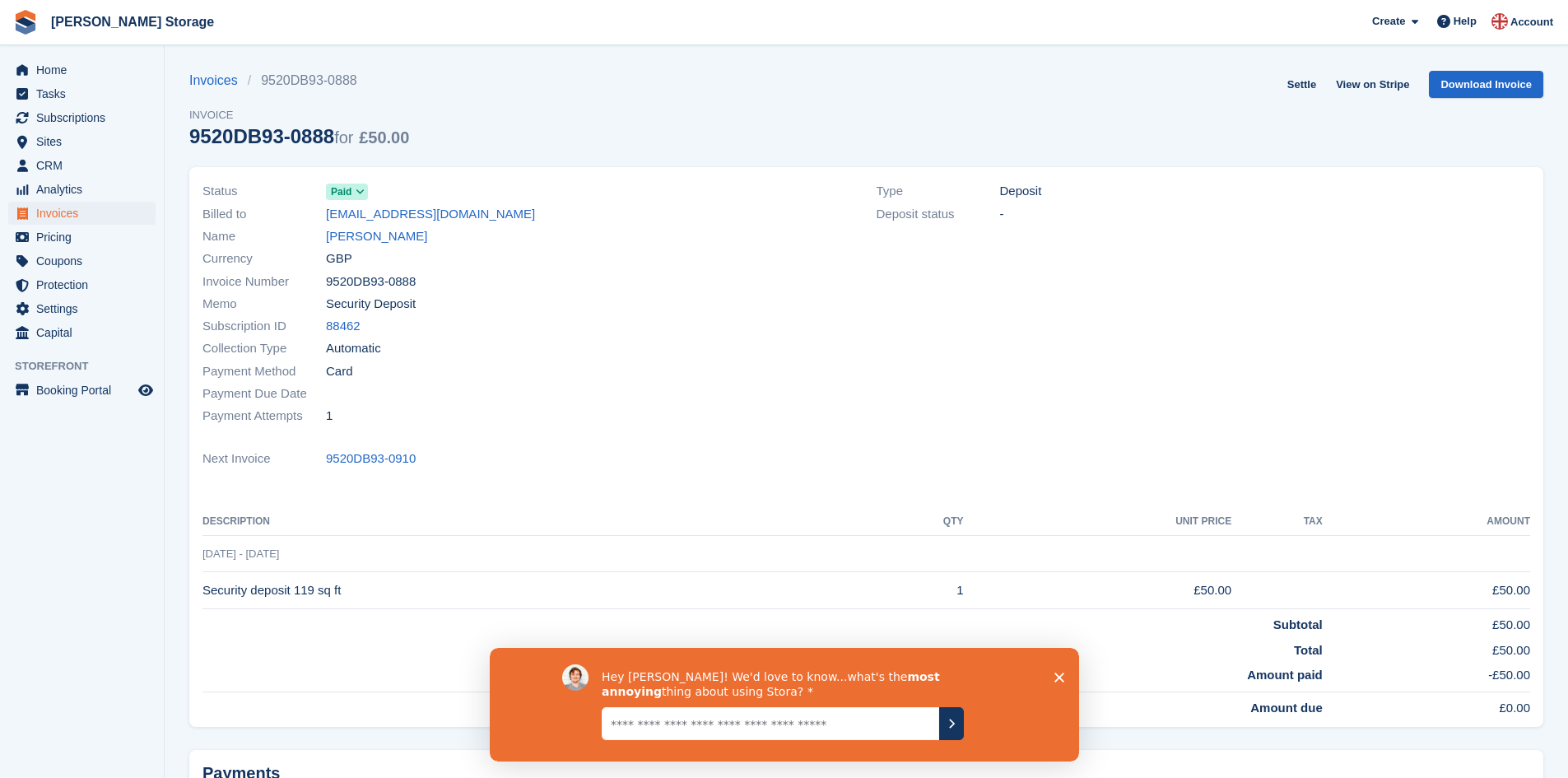
drag, startPoint x: 425, startPoint y: 280, endPoint x: 326, endPoint y: 288, distance: 99.3
click at [326, 288] on div "Invoice Number 9520DB93-0888" at bounding box center [529, 281] width 654 height 23
copy span "9520DB93-0888"
click at [211, 81] on link "Invoices" at bounding box center [219, 81] width 59 height 20
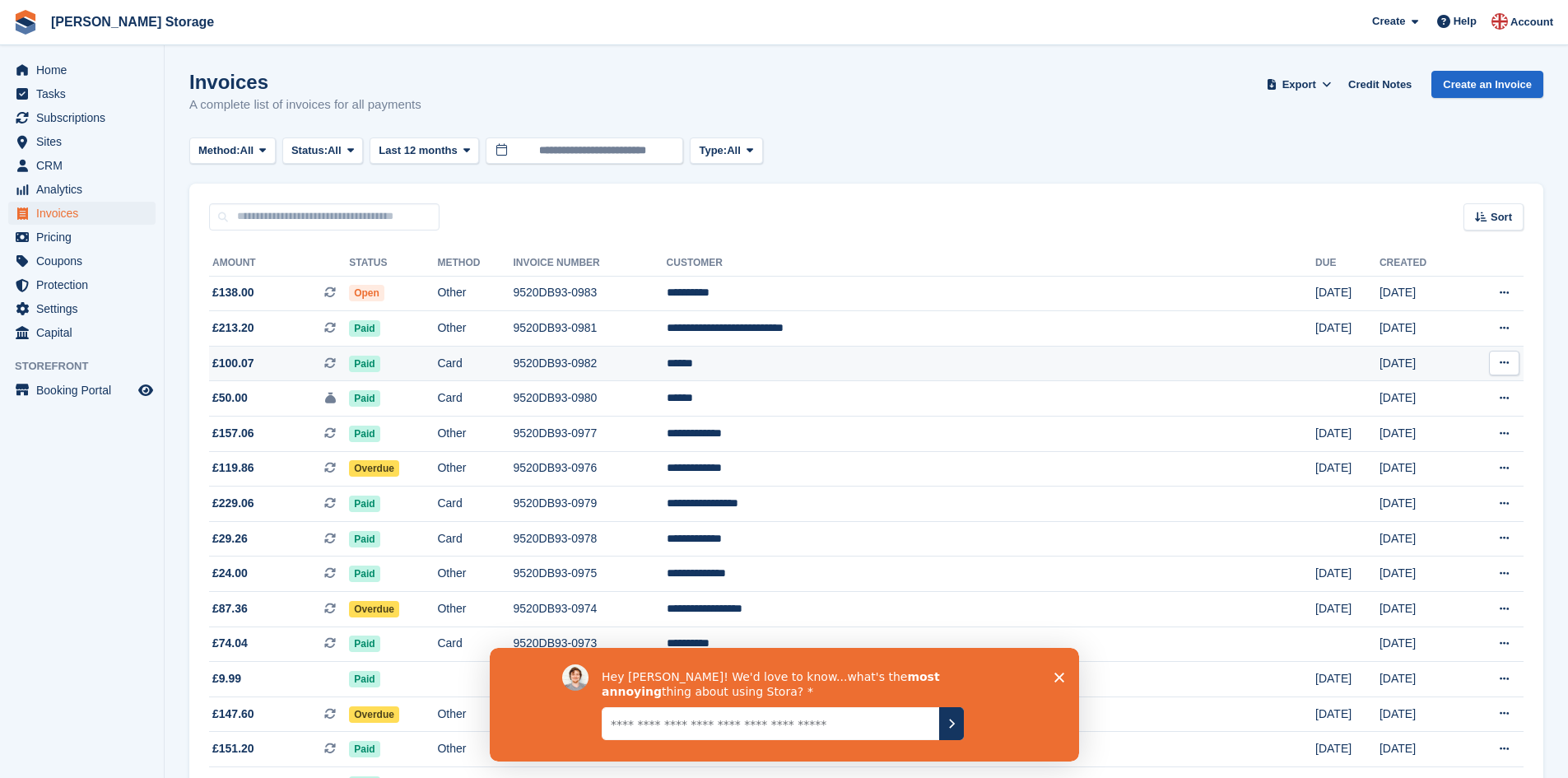
click at [647, 357] on td "9520DB93-0982" at bounding box center [589, 364] width 153 height 35
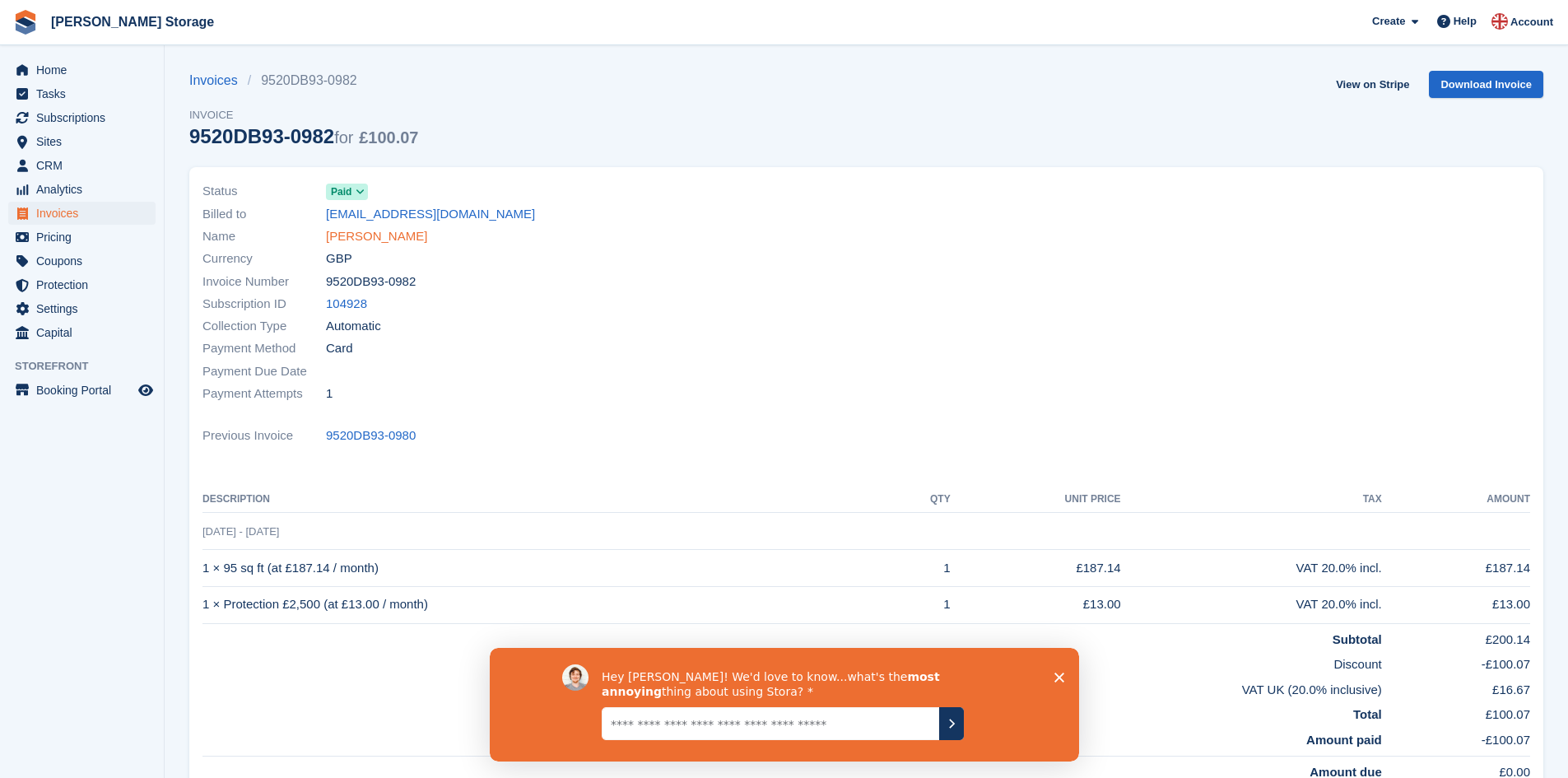
click at [353, 237] on link "Alexis" at bounding box center [376, 236] width 101 height 19
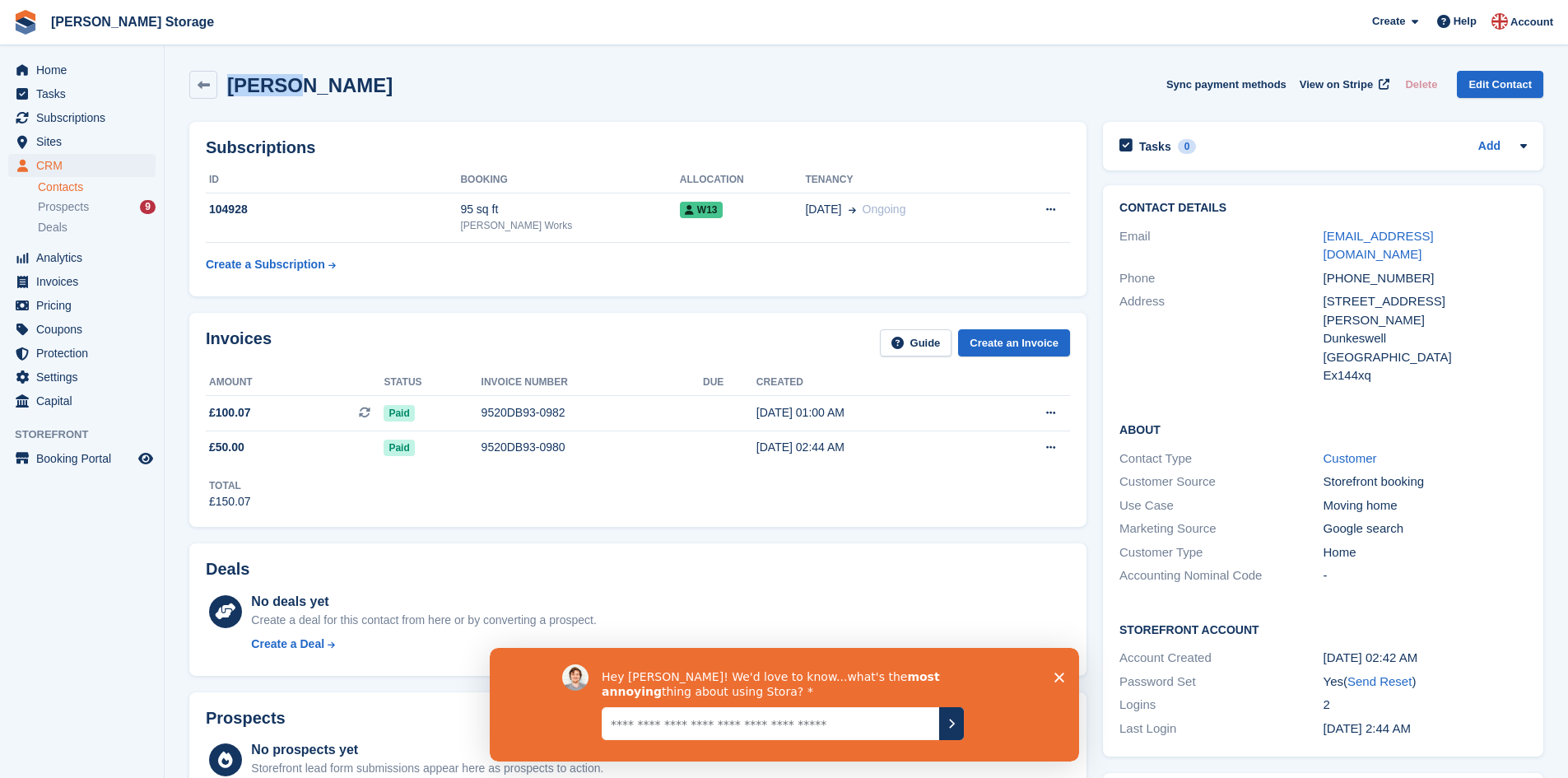
drag, startPoint x: 289, startPoint y: 85, endPoint x: 232, endPoint y: 83, distance: 57.0
click at [232, 83] on div "Alexis Sync payment methods View on Stripe Delete Edit Contact" at bounding box center [867, 84] width 1354 height 28
copy h2 "[PERSON_NAME]"
click at [558, 450] on div "9520DB93-0980" at bounding box center [592, 447] width 221 height 18
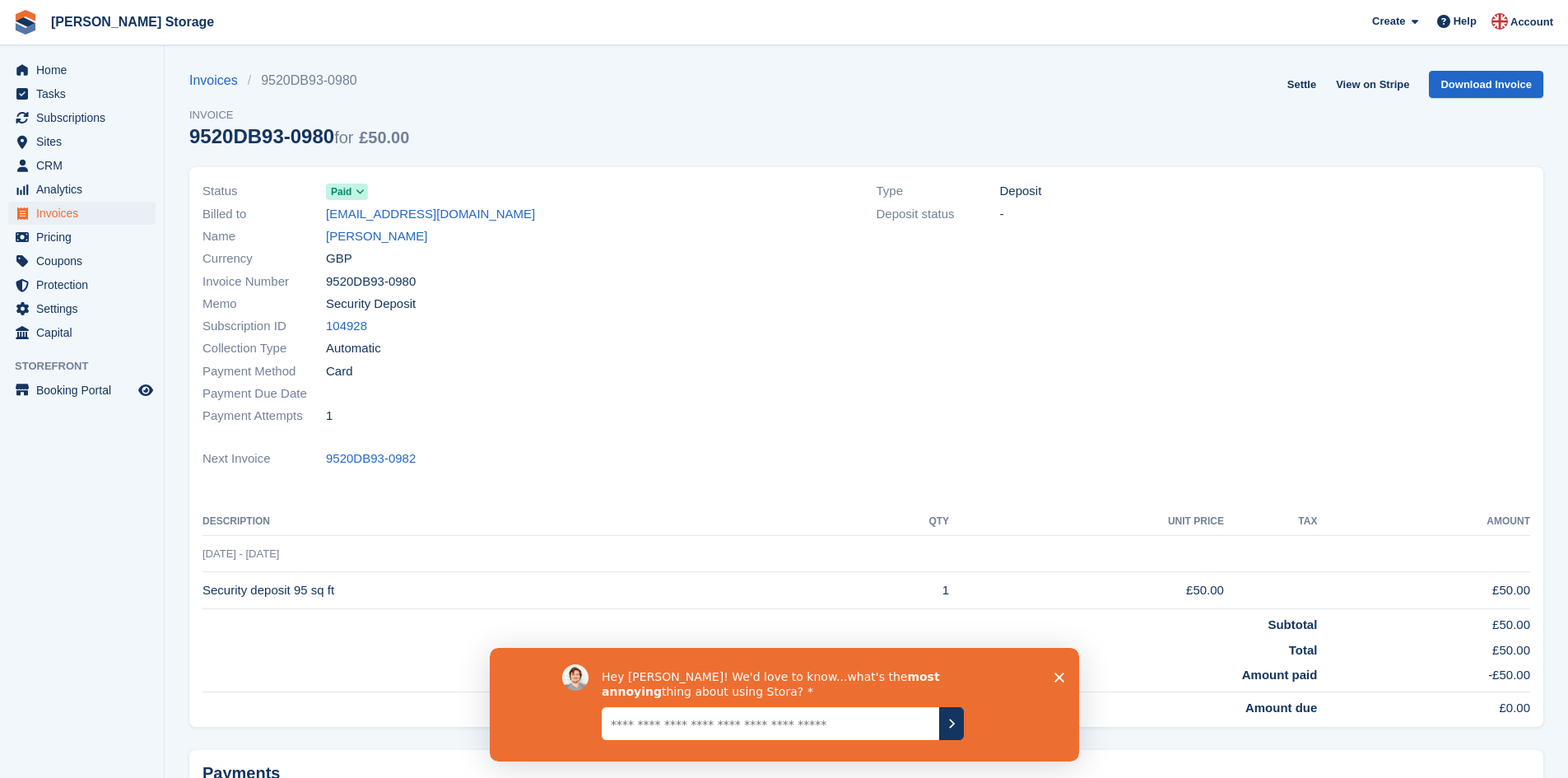
drag, startPoint x: 415, startPoint y: 280, endPoint x: 326, endPoint y: 288, distance: 89.4
click at [326, 288] on div "Invoice Number 9520DB93-0980" at bounding box center [529, 281] width 654 height 23
copy span "9520DB93-0980"
click at [1470, 80] on link "Download Invoice" at bounding box center [1486, 84] width 115 height 28
drag, startPoint x: 213, startPoint y: 76, endPoint x: 253, endPoint y: 84, distance: 40.8
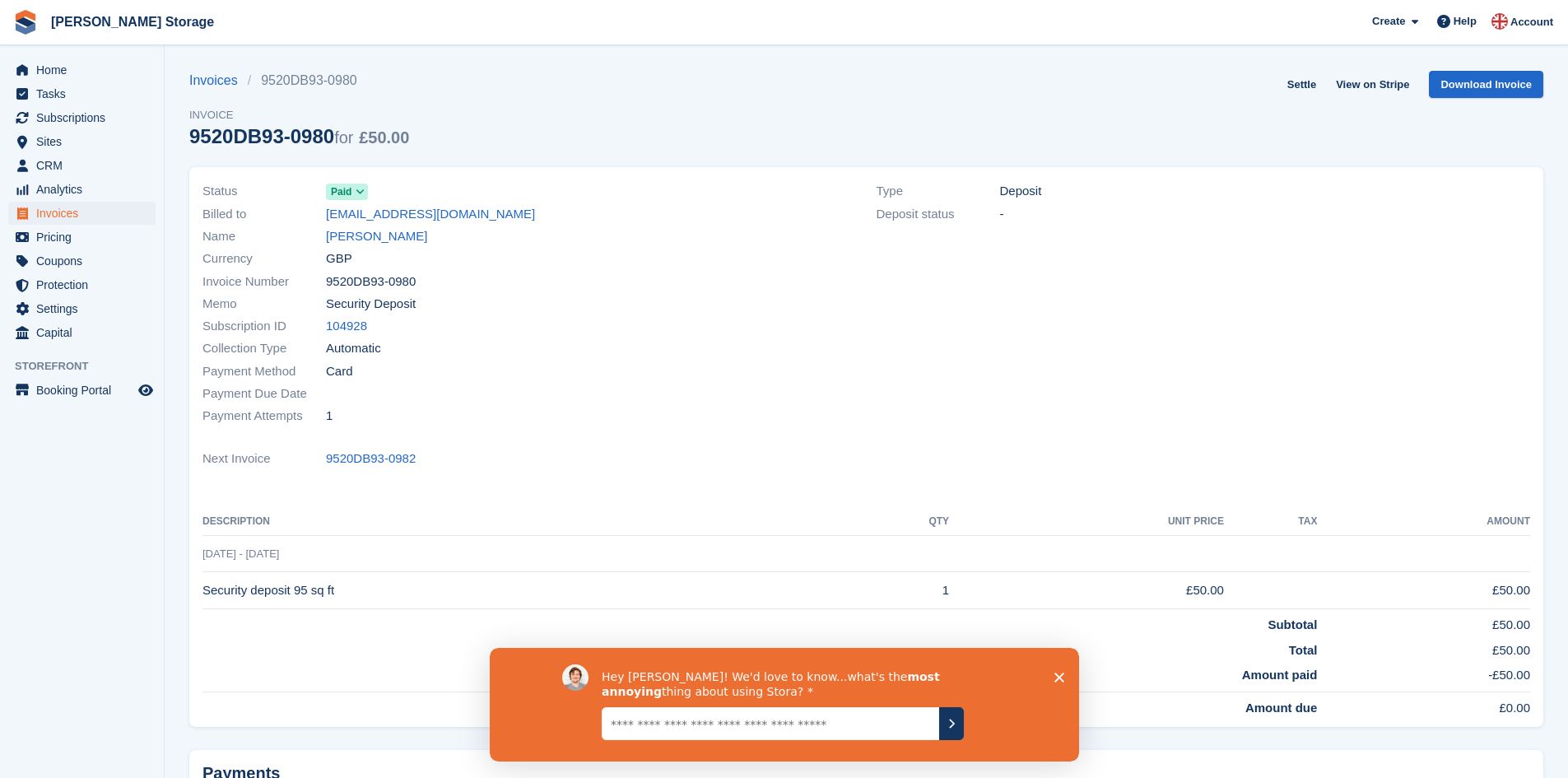
click at [213, 76] on link "Invoices" at bounding box center [219, 81] width 59 height 20
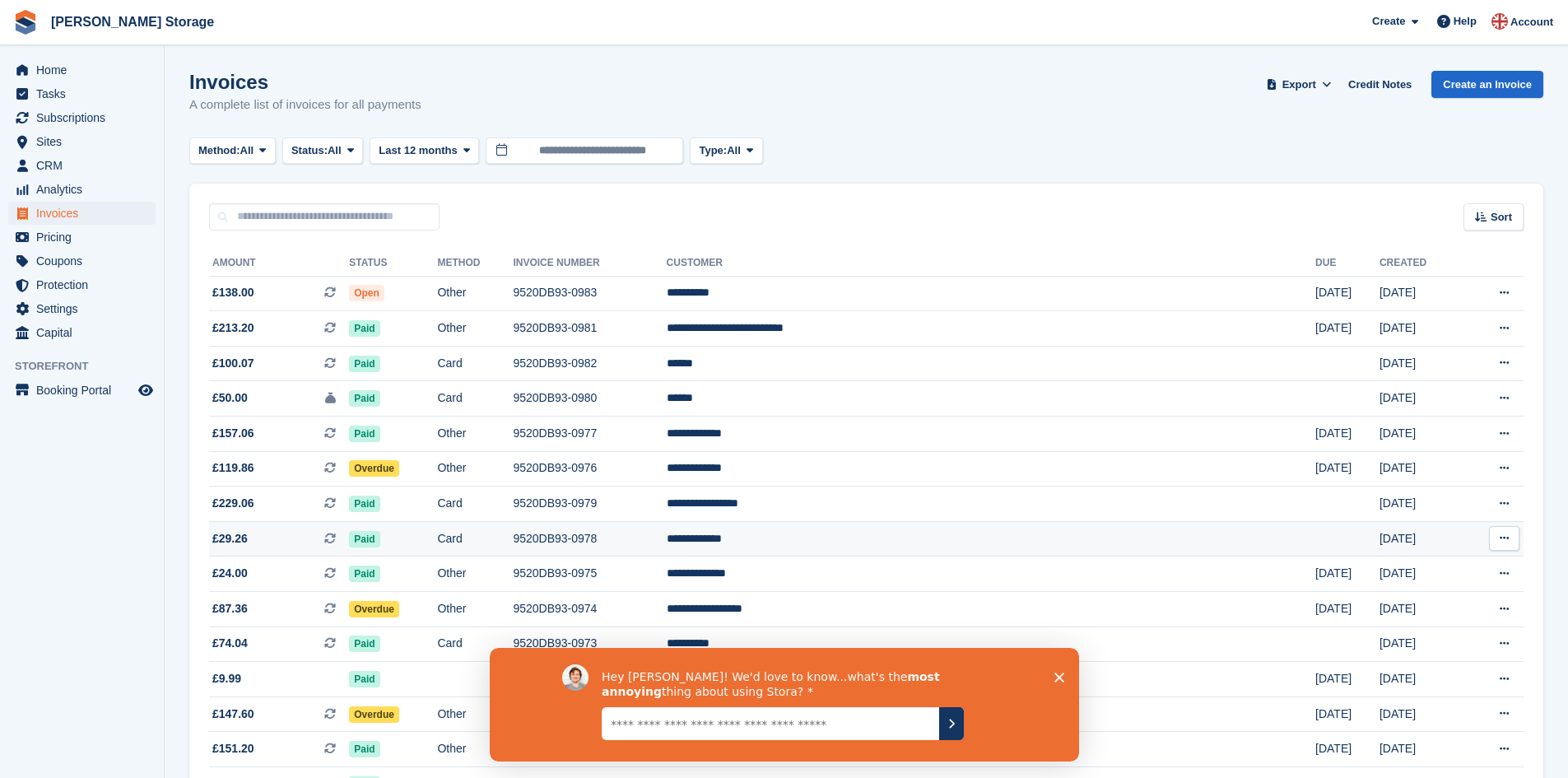
click at [666, 535] on td "9520DB93-0978" at bounding box center [589, 539] width 153 height 35
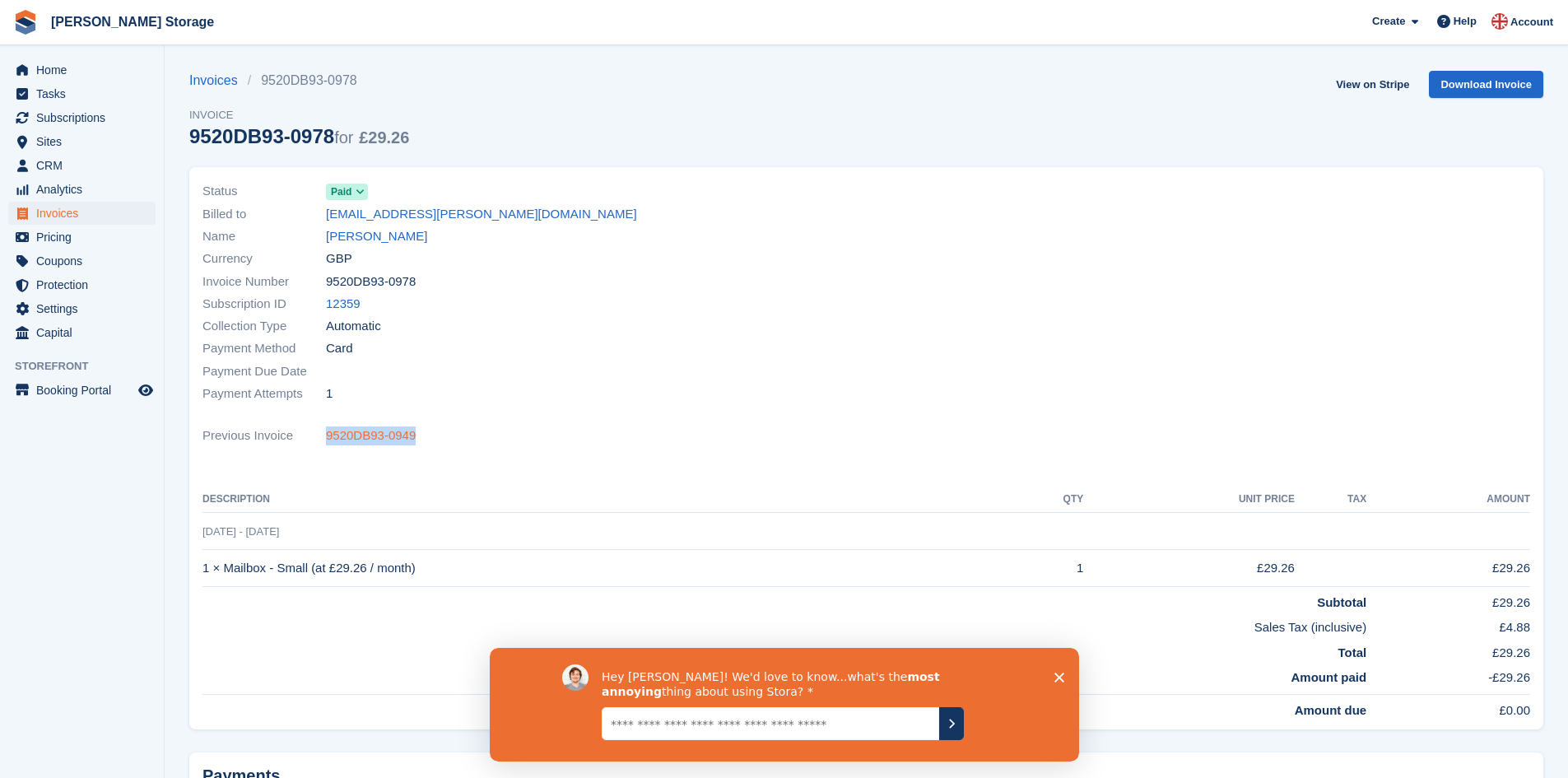
drag, startPoint x: 415, startPoint y: 435, endPoint x: 328, endPoint y: 440, distance: 87.1
click at [328, 440] on div "Previous Invoice 9520DB93-0949" at bounding box center [866, 435] width 1328 height 23
copy link "9520DB93-0949"
drag, startPoint x: 417, startPoint y: 279, endPoint x: 328, endPoint y: 284, distance: 89.1
click at [328, 284] on div "Invoice Number 9520DB93-0978" at bounding box center [529, 281] width 654 height 23
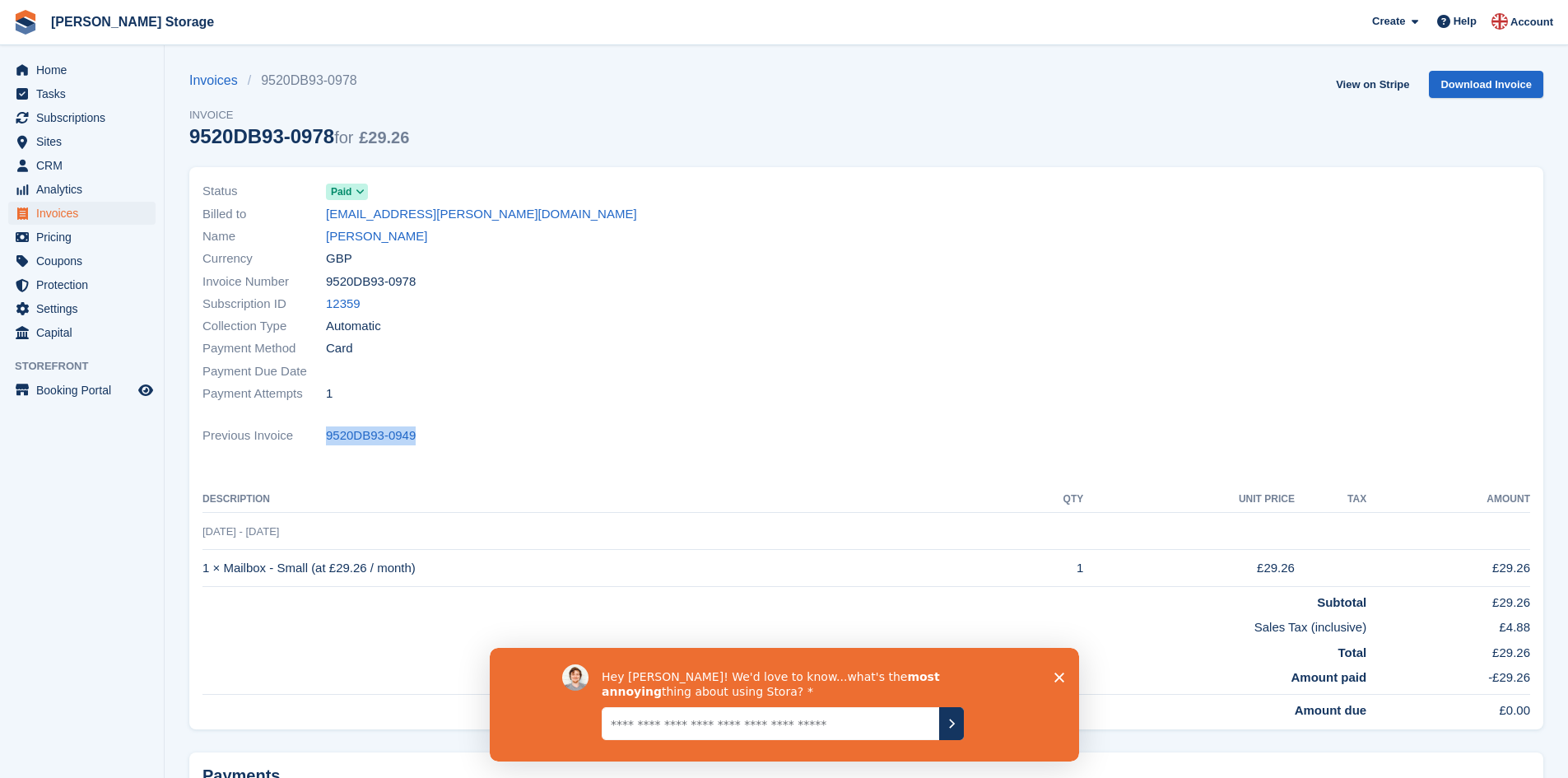
copy span "9520DB93-0978"
click at [209, 79] on link "Invoices" at bounding box center [219, 81] width 59 height 20
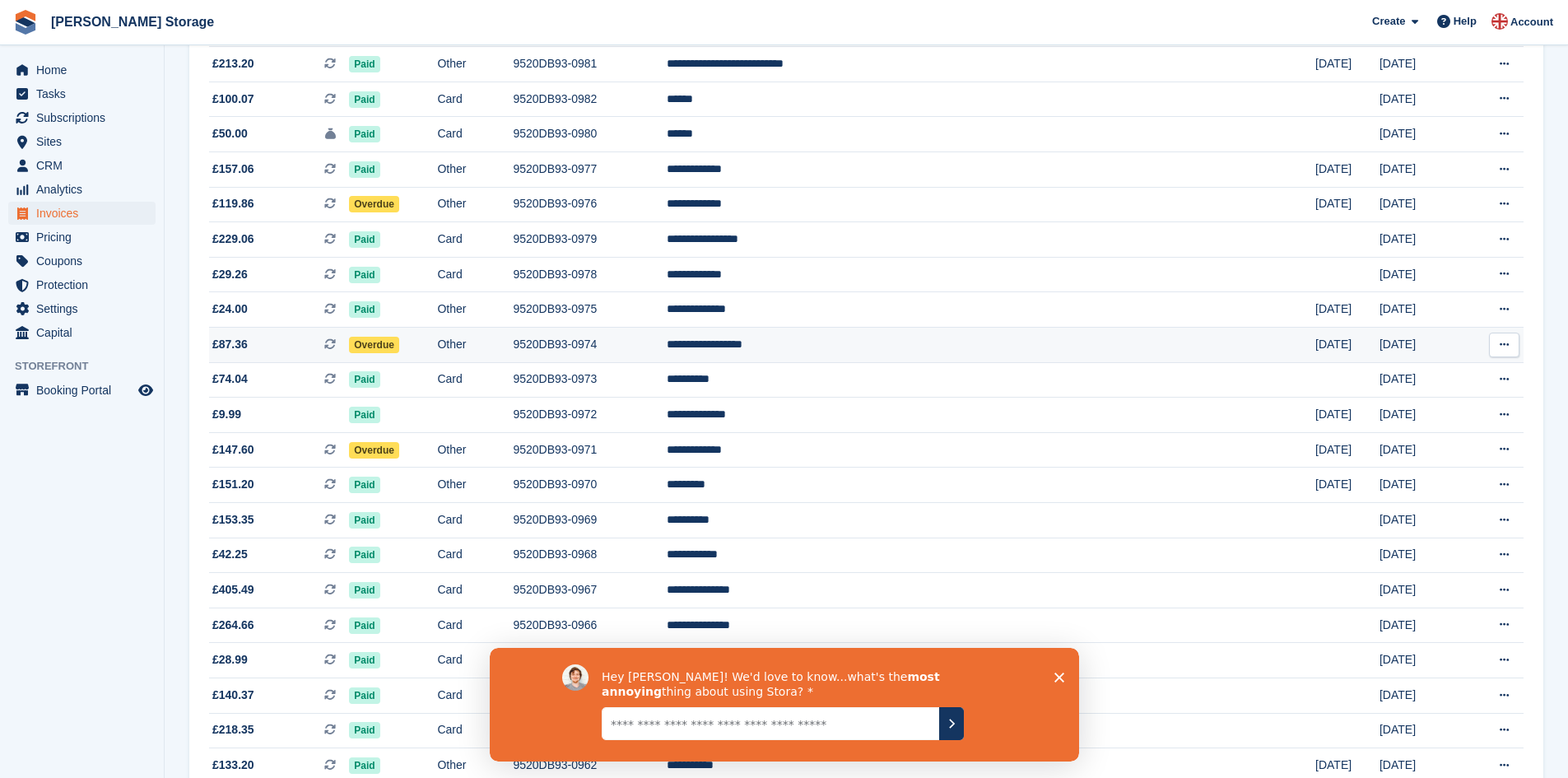
scroll to position [281, 0]
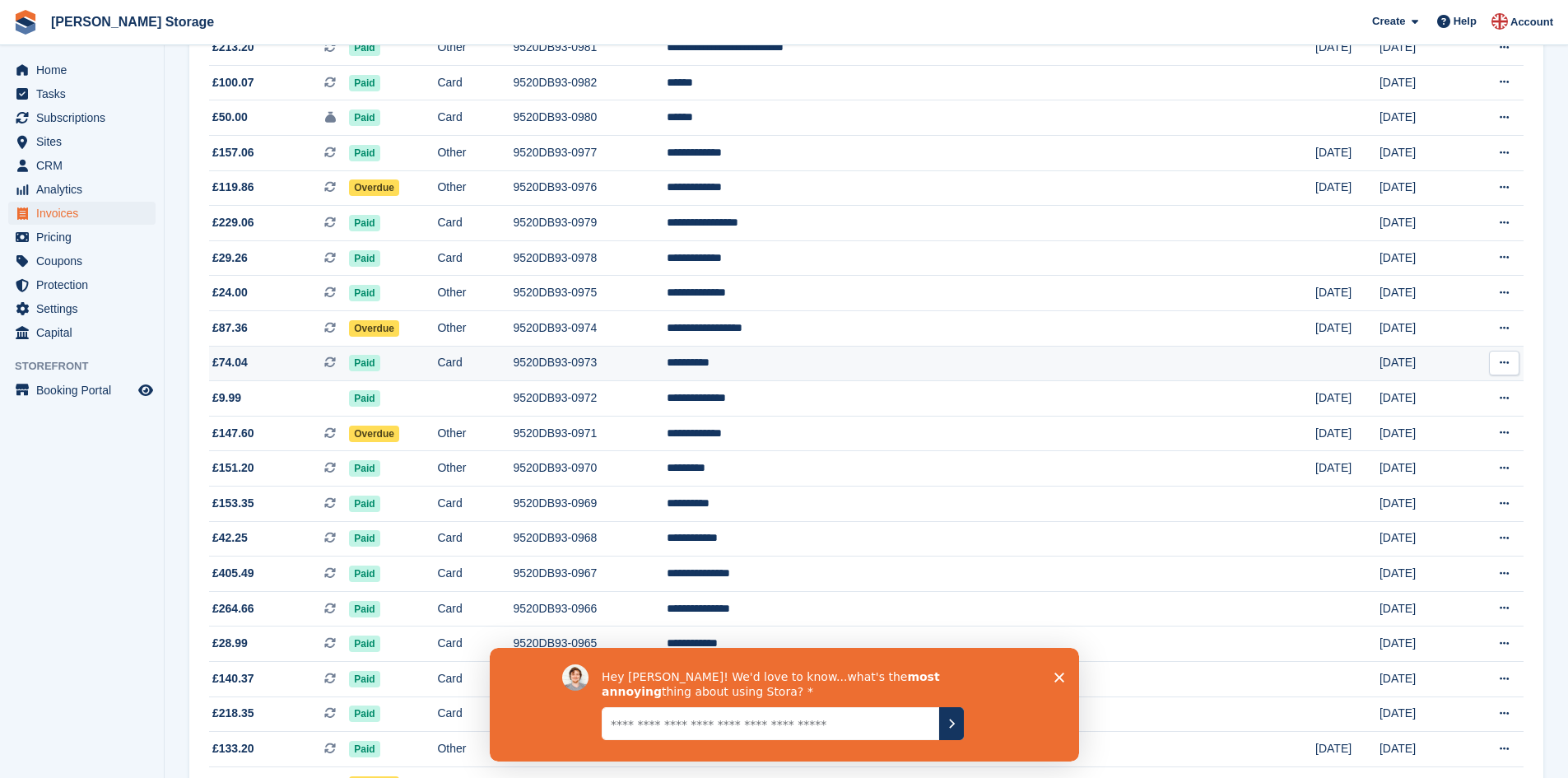
click at [659, 364] on td "9520DB93-0973" at bounding box center [589, 364] width 153 height 35
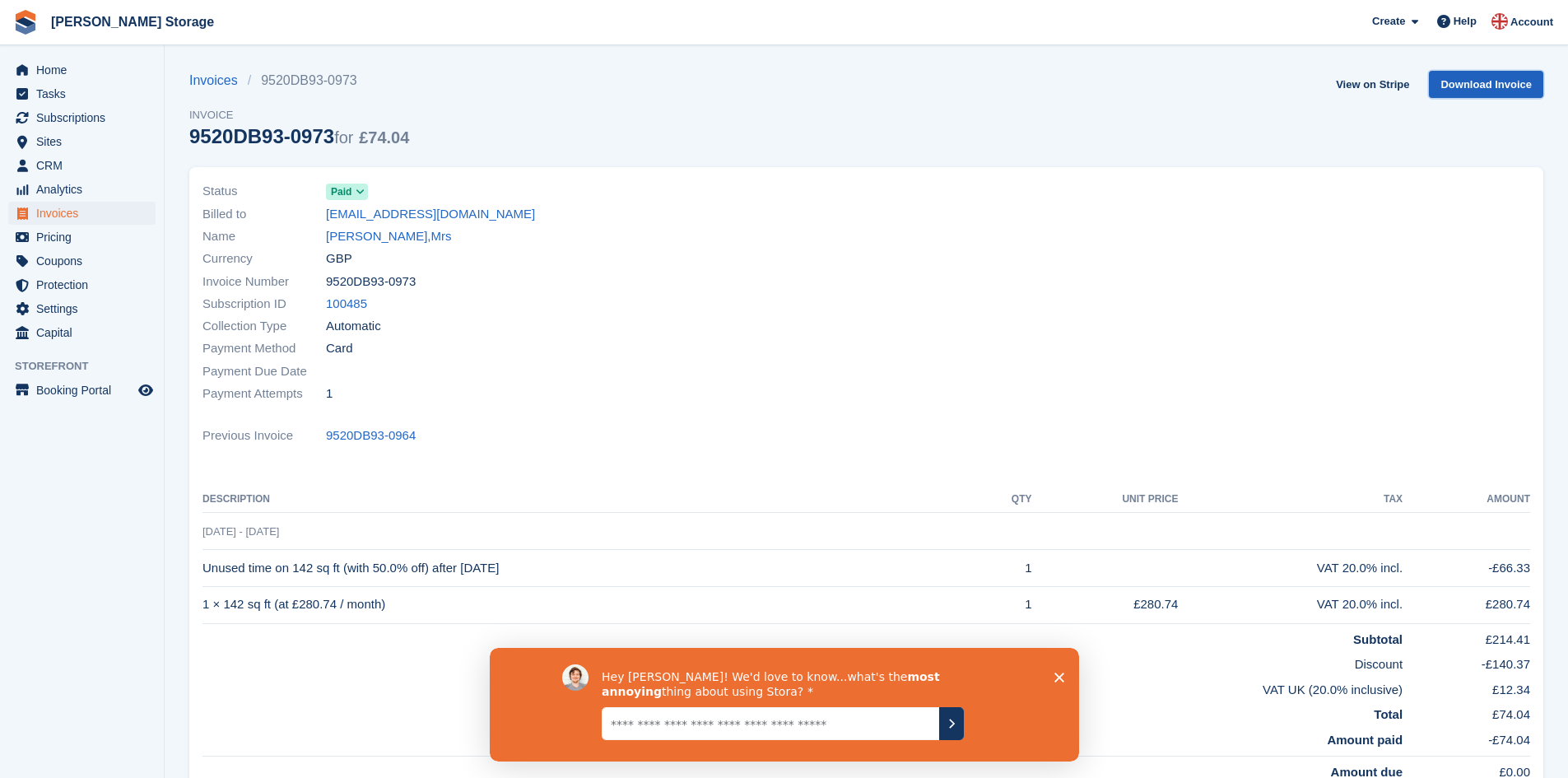
click at [1459, 84] on link "Download Invoice" at bounding box center [1486, 84] width 115 height 28
drag, startPoint x: 415, startPoint y: 438, endPoint x: 329, endPoint y: 445, distance: 86.3
click at [329, 445] on div "Previous Invoice 9520DB93-0964" at bounding box center [866, 435] width 1328 height 23
copy link "9520DB93-0964"
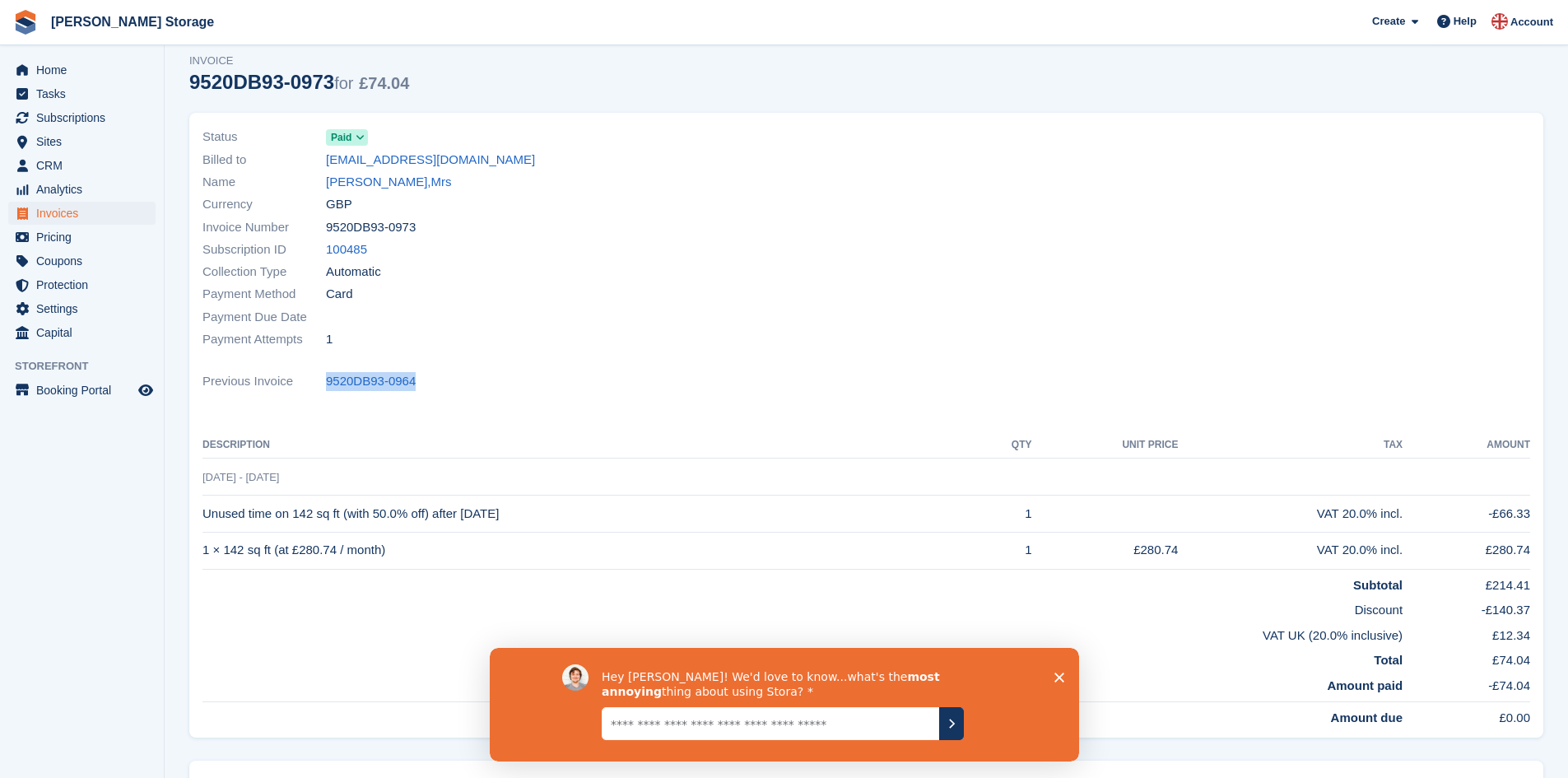
scroll to position [83, 0]
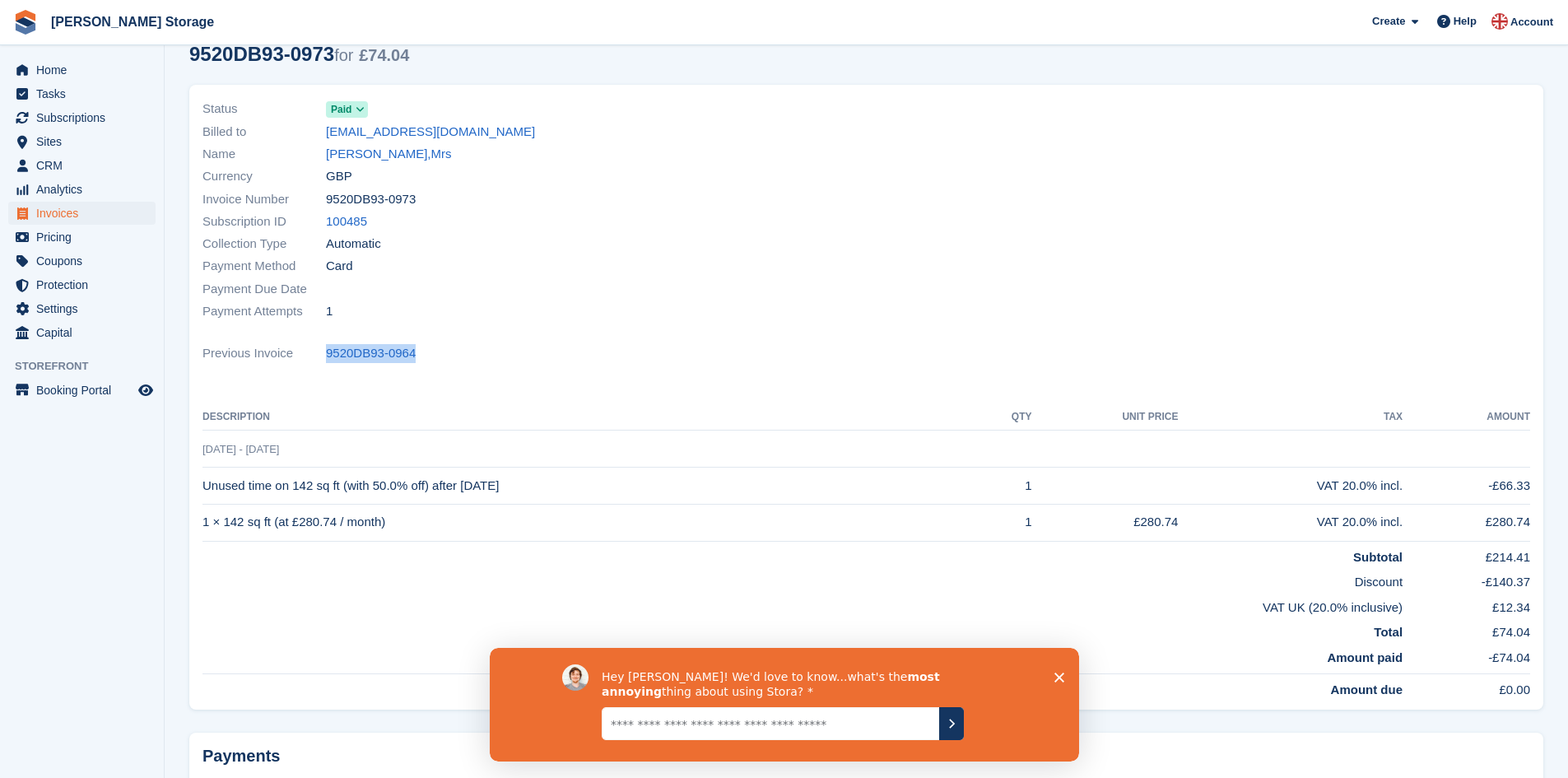
drag, startPoint x: 414, startPoint y: 199, endPoint x: 318, endPoint y: 202, distance: 96.0
click at [318, 202] on div "Invoice Number 9520DB93-0973" at bounding box center [529, 199] width 654 height 23
copy div "9520DB93-0973"
drag, startPoint x: 535, startPoint y: 481, endPoint x: 204, endPoint y: 493, distance: 331.2
click at [204, 493] on td "Unused time on 142 sq ft (with 50.0% off) after 31 Aug 2025" at bounding box center [590, 486] width 776 height 37
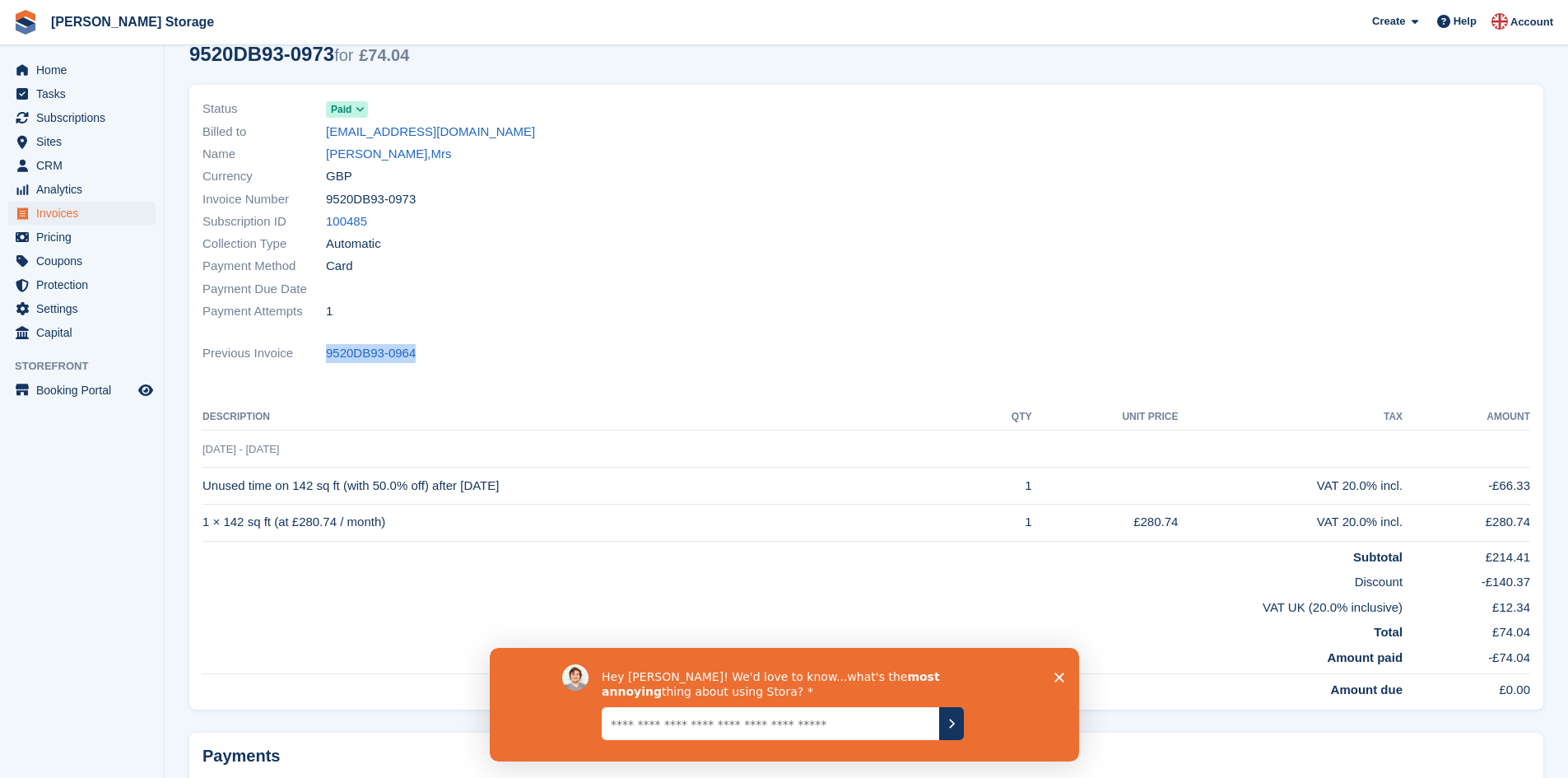
copy td "Unused time on 142 sq ft (with 50.0% off) after 31 Aug 2025"
click at [369, 155] on link "[PERSON_NAME],Mrs" at bounding box center [389, 154] width 126 height 19
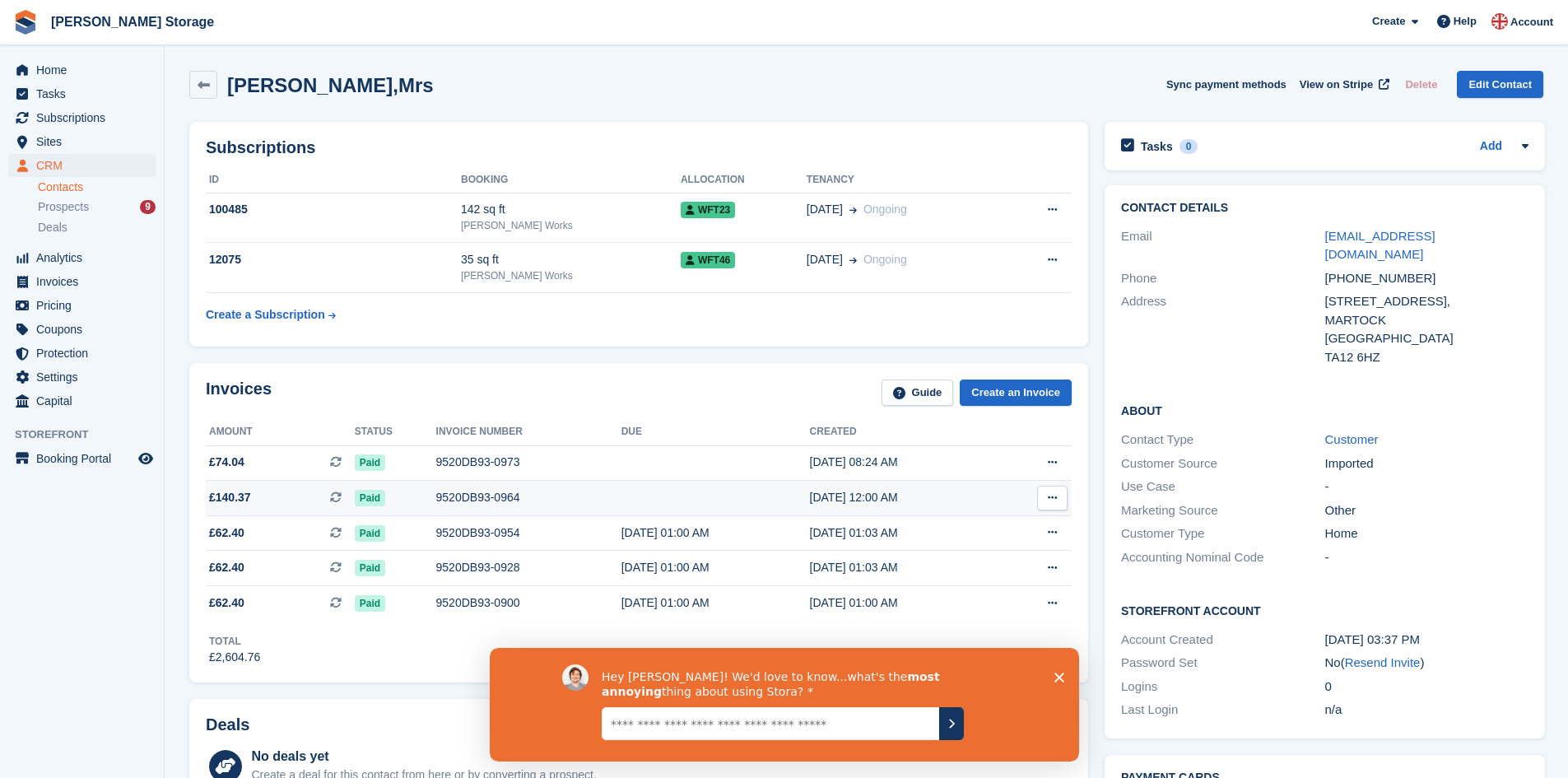
click at [467, 497] on div "9520DB93-0964" at bounding box center [529, 497] width 186 height 18
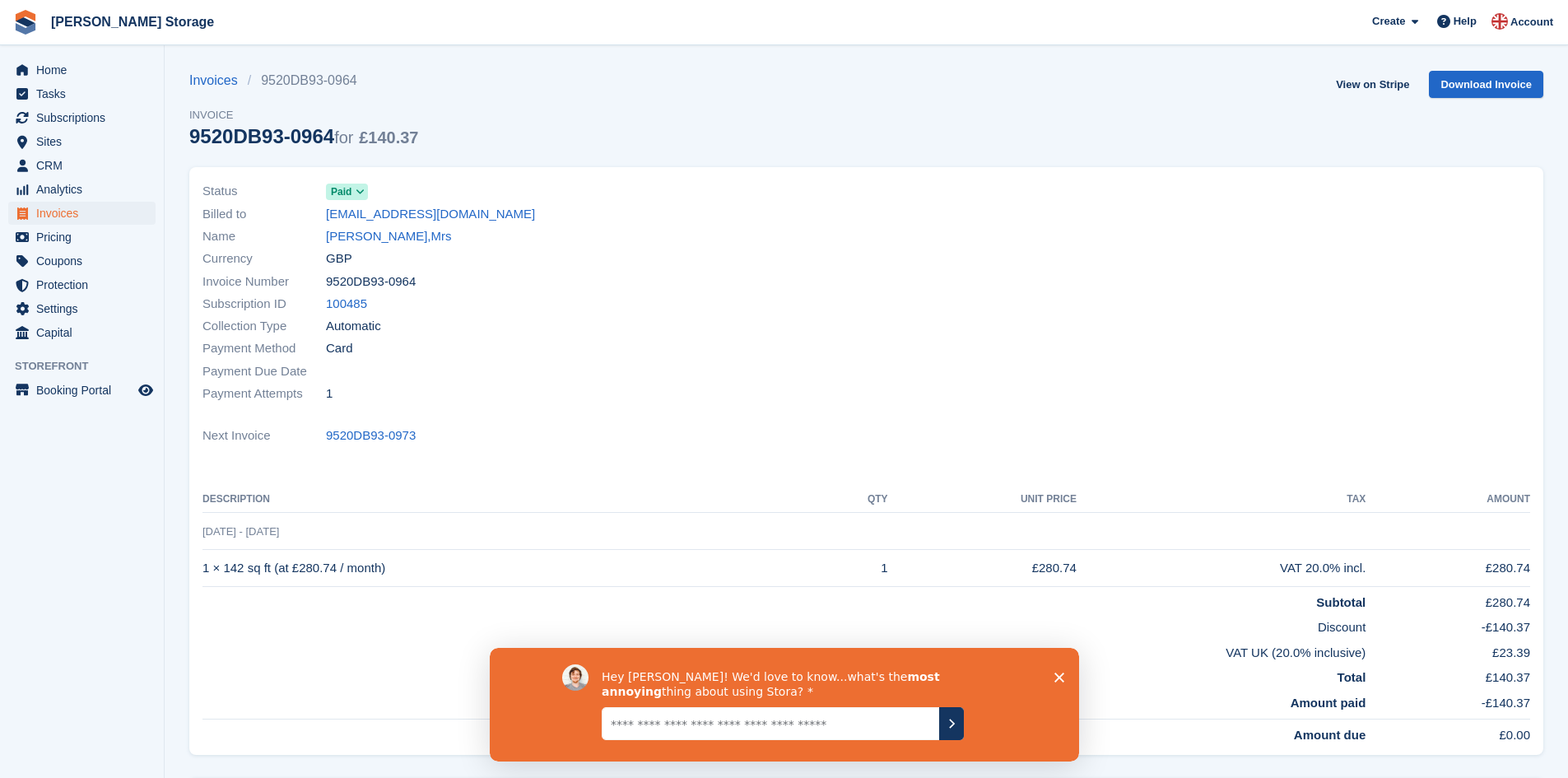
drag, startPoint x: 388, startPoint y: 569, endPoint x: 203, endPoint y: 573, distance: 185.0
click at [203, 573] on td "1 × 142 sq ft (at £280.74 / month)" at bounding box center [511, 568] width 617 height 37
copy td "1 × 142 sq ft (at £280.74 / month)"
click at [357, 236] on link "[PERSON_NAME],Mrs" at bounding box center [389, 236] width 126 height 19
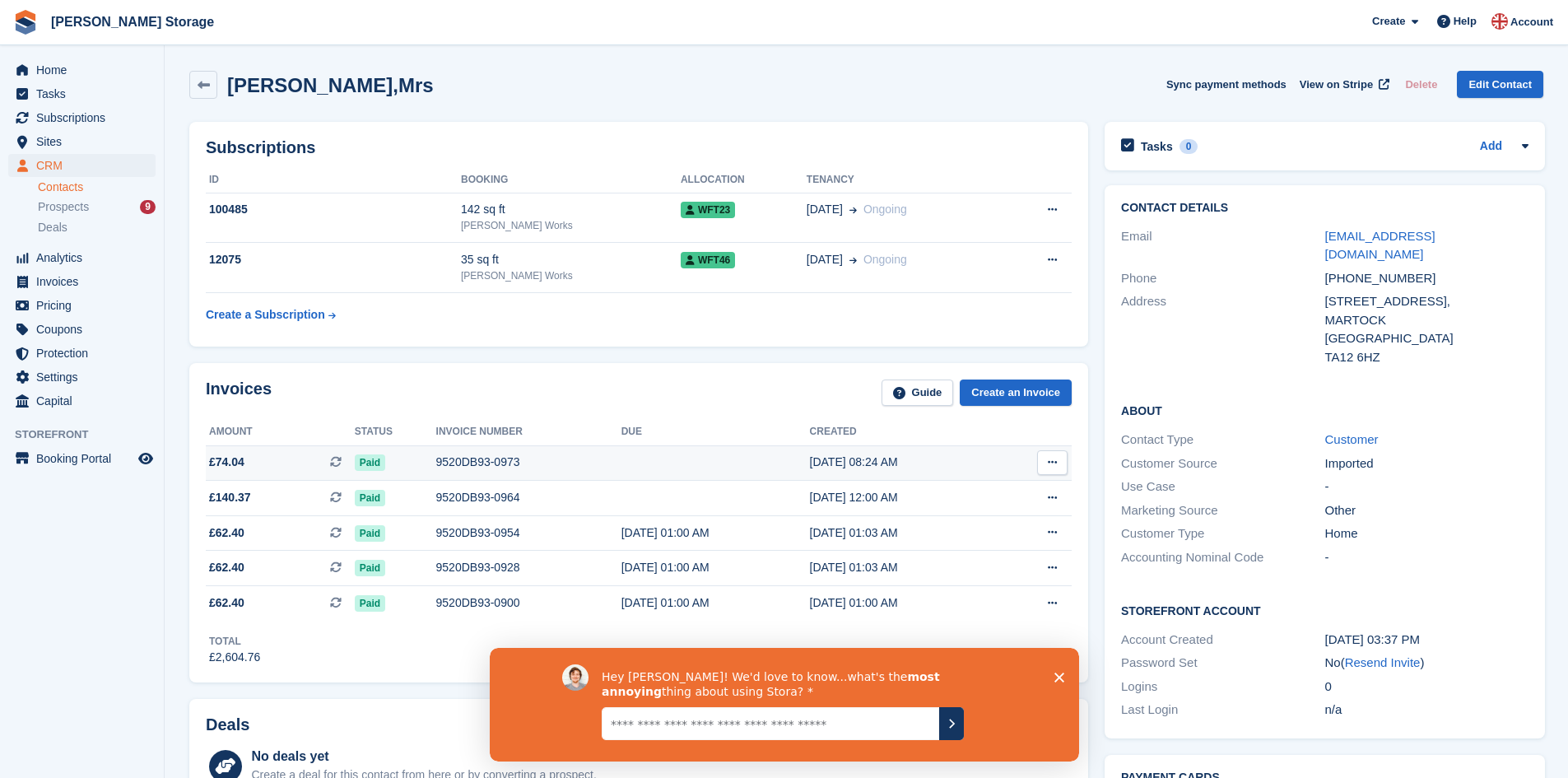
click at [485, 460] on div "9520DB93-0973" at bounding box center [529, 462] width 186 height 18
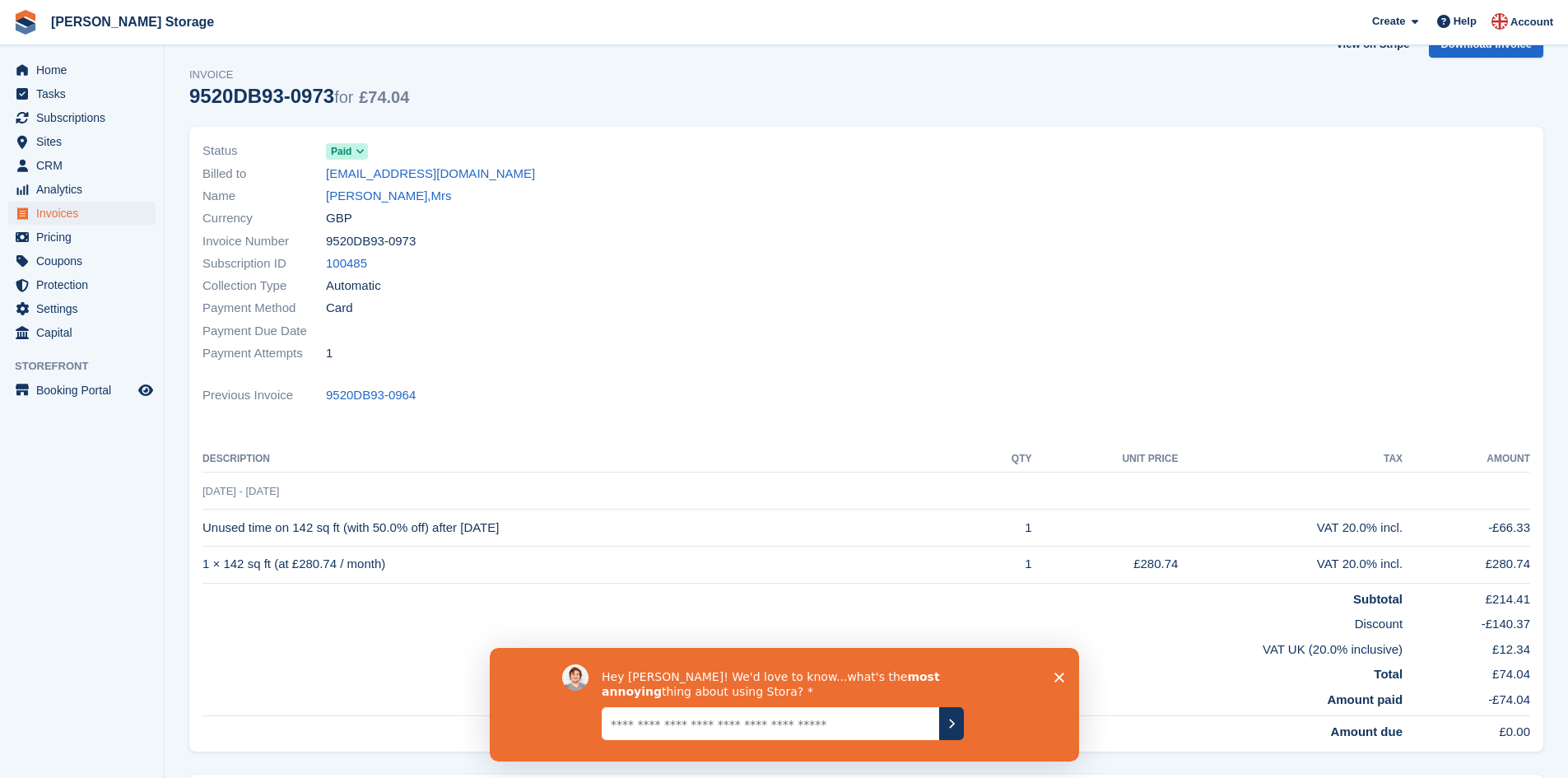
scroll to position [41, 0]
drag, startPoint x: 404, startPoint y: 240, endPoint x: 328, endPoint y: 241, distance: 76.0
click at [328, 241] on div "Invoice Number 9520DB93-0973" at bounding box center [529, 240] width 654 height 23
copy span "9520DB93-0973"
click at [217, 76] on span "Invoice" at bounding box center [299, 74] width 220 height 17
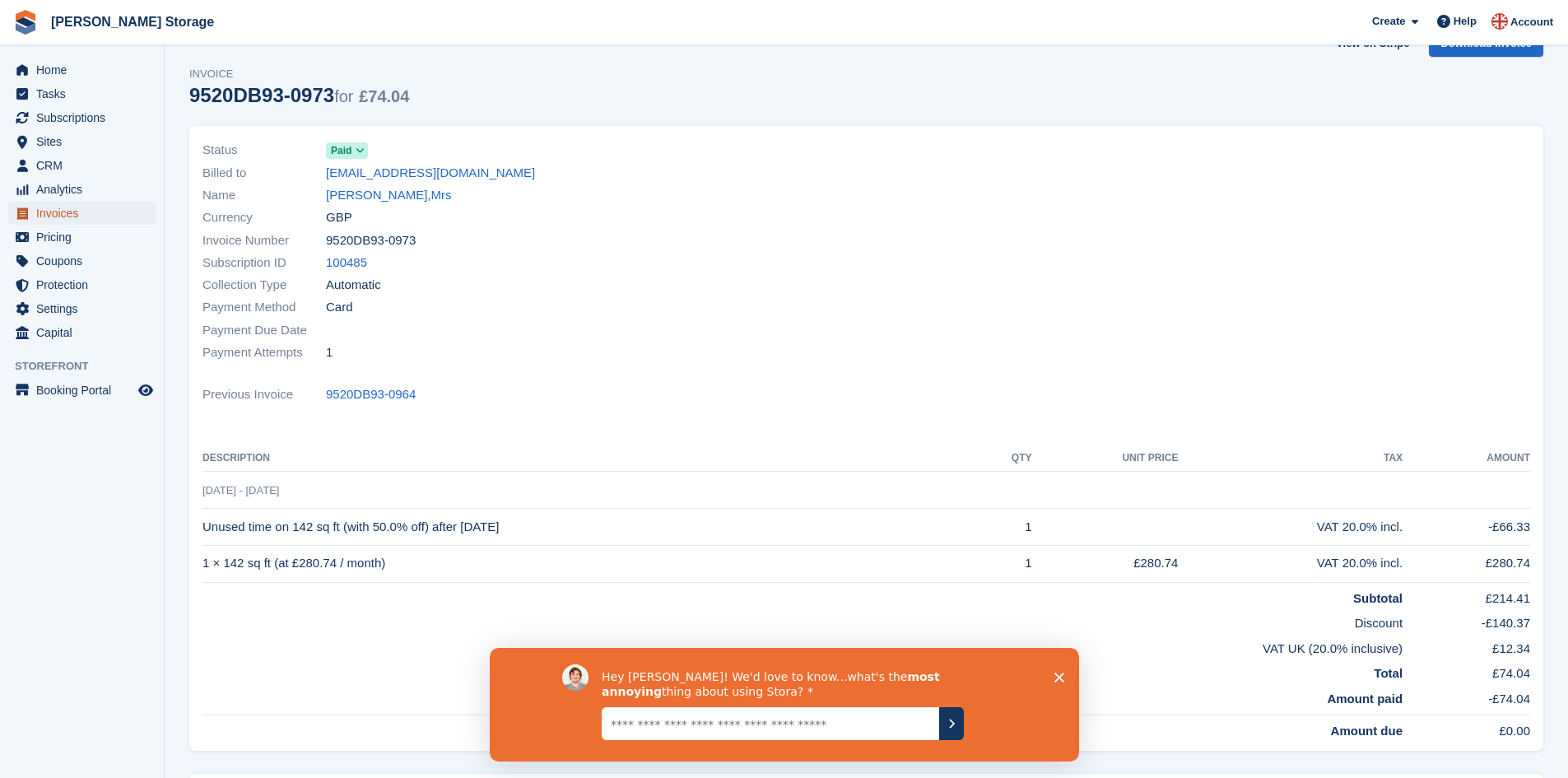
click at [68, 209] on span "Invoices" at bounding box center [85, 213] width 99 height 23
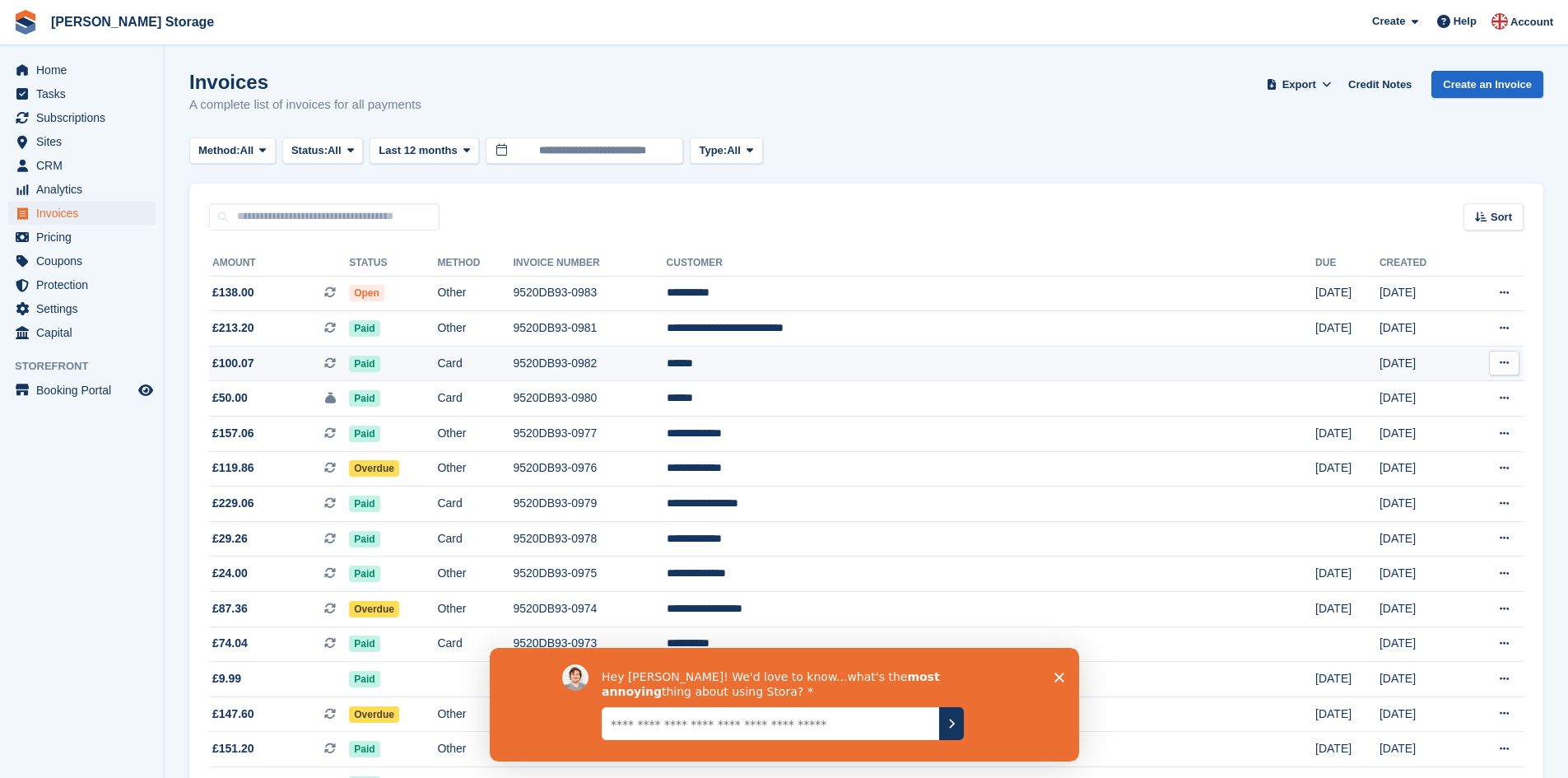
click at [513, 359] on td "Card" at bounding box center [475, 364] width 76 height 35
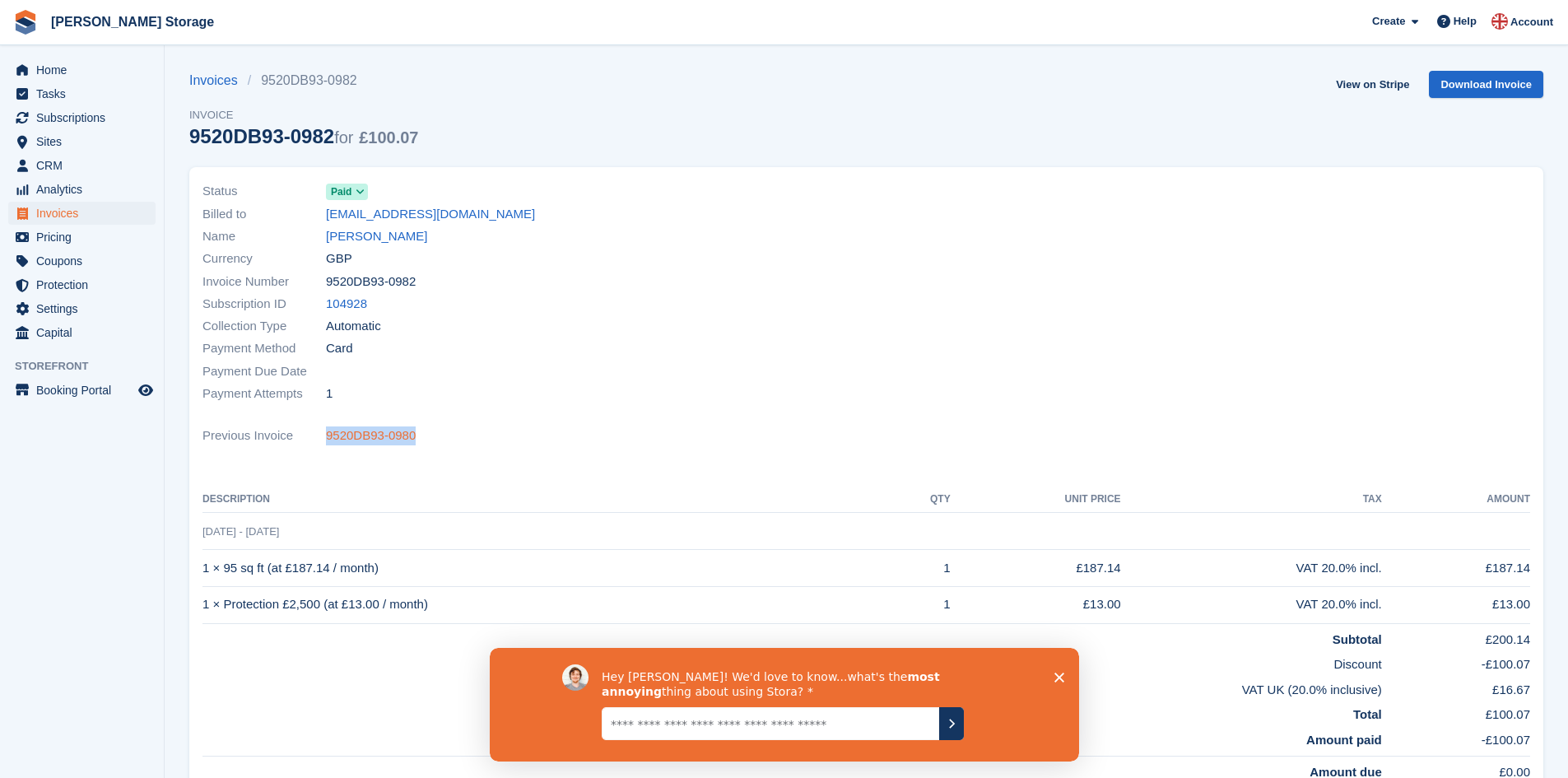
drag, startPoint x: 416, startPoint y: 435, endPoint x: 328, endPoint y: 435, distance: 88.0
click at [328, 435] on div "Previous Invoice 9520DB93-0980" at bounding box center [866, 435] width 1328 height 23
copy link "9520DB93-0980"
drag, startPoint x: 419, startPoint y: 277, endPoint x: 328, endPoint y: 287, distance: 91.5
click at [328, 287] on div "Invoice Number 9520DB93-0982" at bounding box center [529, 281] width 654 height 23
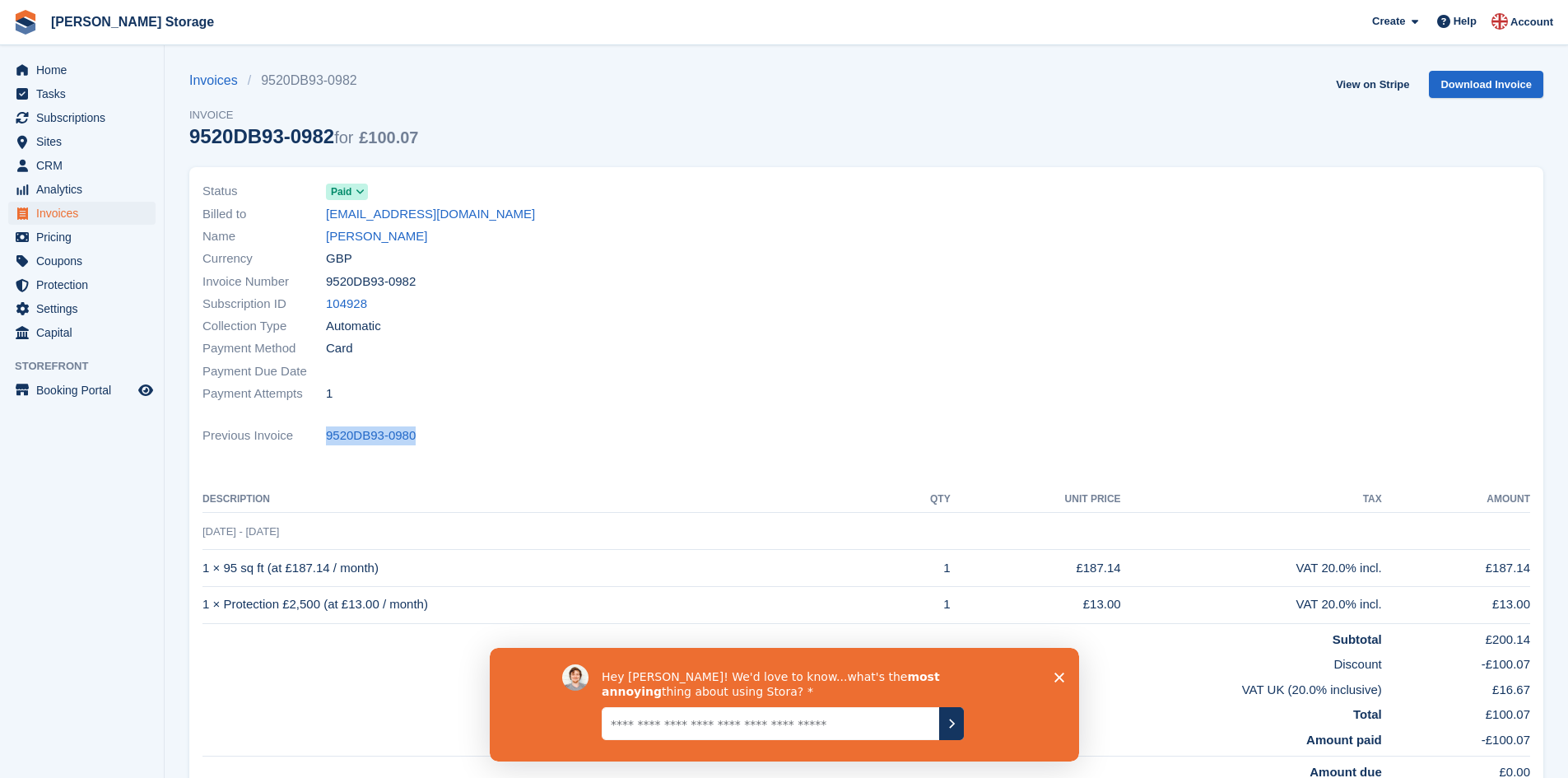
copy span "9520DB93-0982"
click at [1470, 86] on link "Download Invoice" at bounding box center [1486, 84] width 115 height 28
drag, startPoint x: 423, startPoint y: 565, endPoint x: 203, endPoint y: 577, distance: 220.3
click at [203, 577] on td "1 × 95 sq ft (at £187.14 / month)" at bounding box center [546, 568] width 687 height 37
copy td "1 × 95 sq ft (at £187.14 / month)"
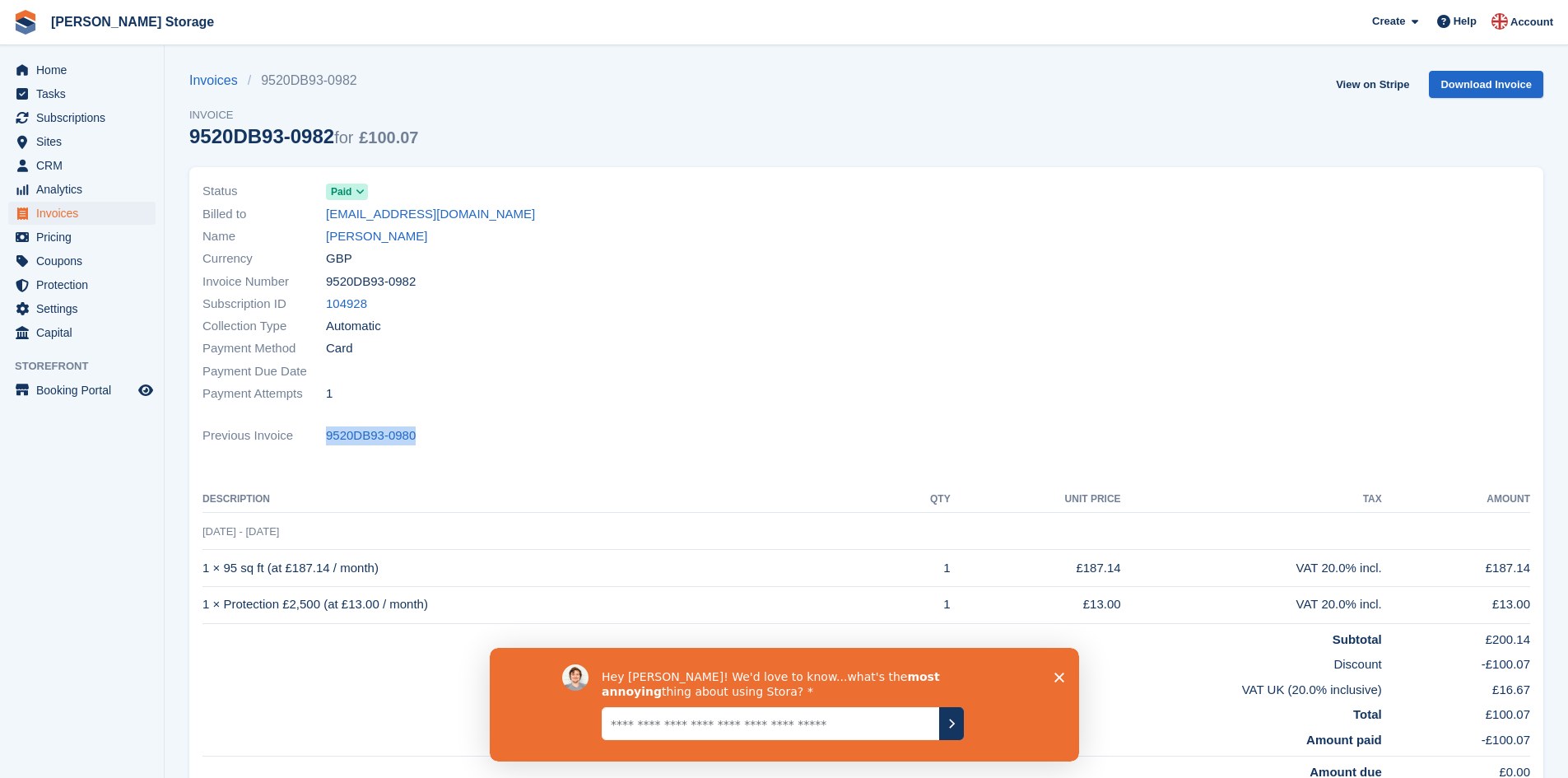
drag, startPoint x: 445, startPoint y: 603, endPoint x: 206, endPoint y: 612, distance: 239.2
click at [206, 612] on td "1 × Protection £2,500 (at £13.00 / month)" at bounding box center [546, 604] width 687 height 37
copy td "1 × Protection £2,500 (at £13.00 / month)"
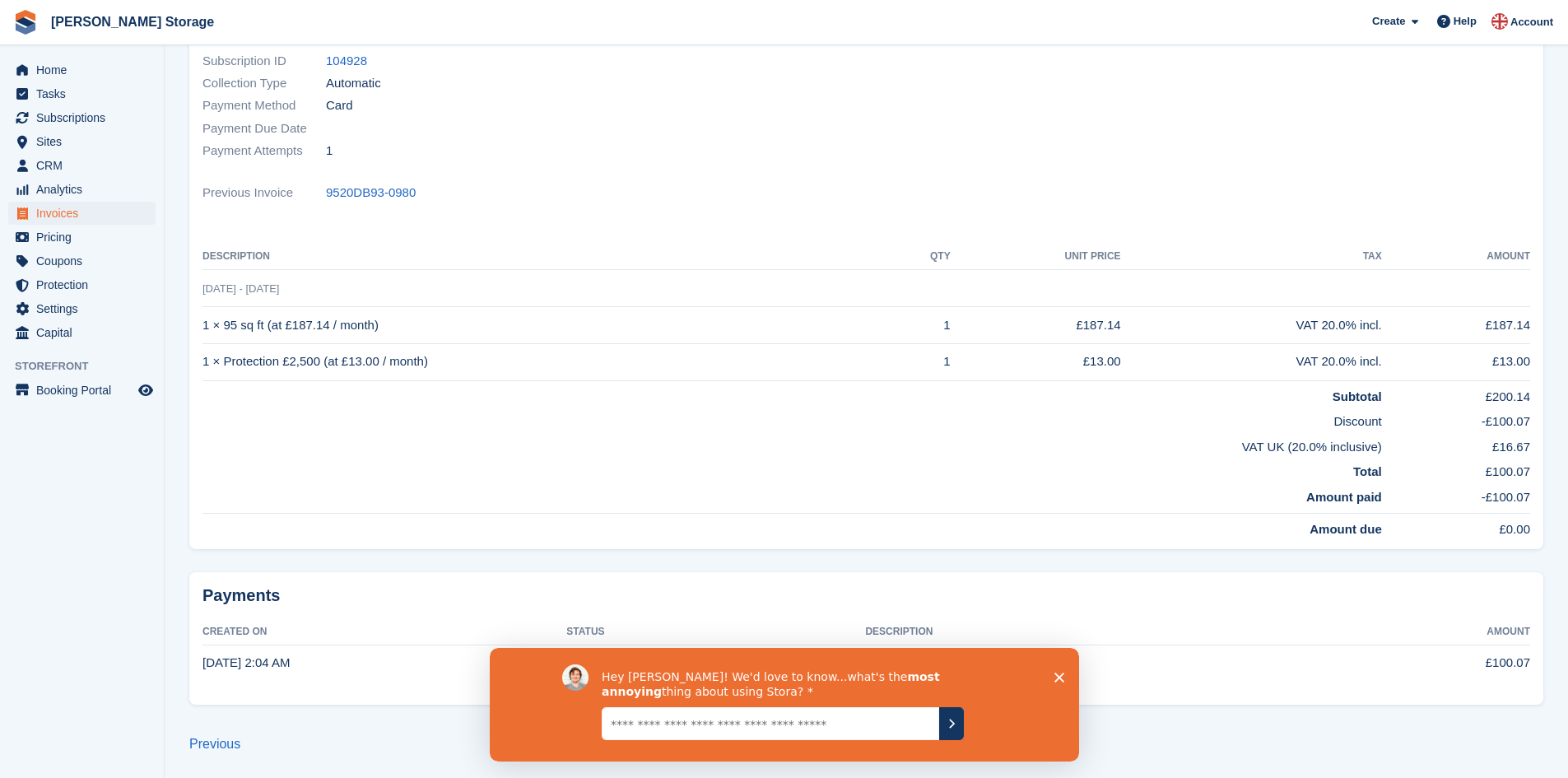
scroll to position [244, 0]
